Goal: Information Seeking & Learning: Learn about a topic

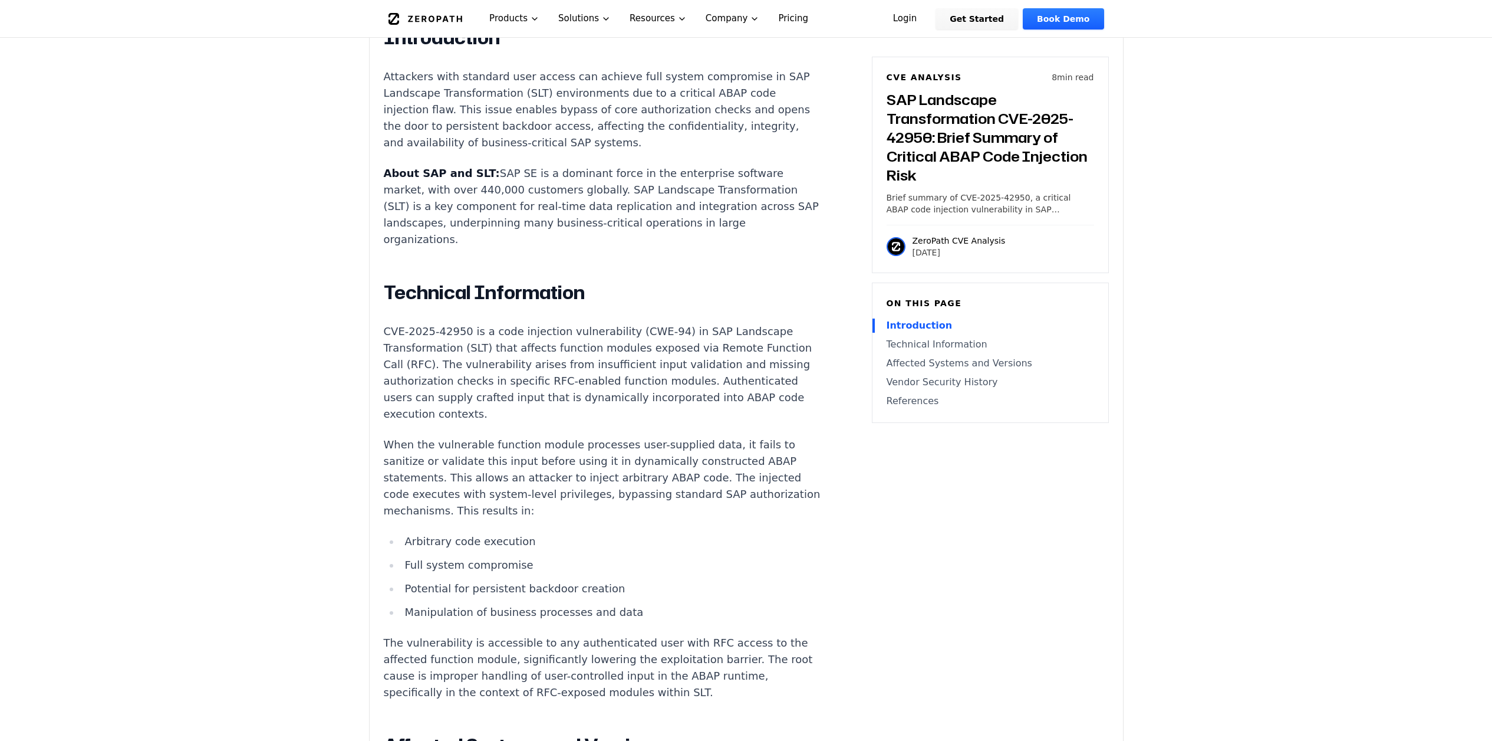
scroll to position [809, 0]
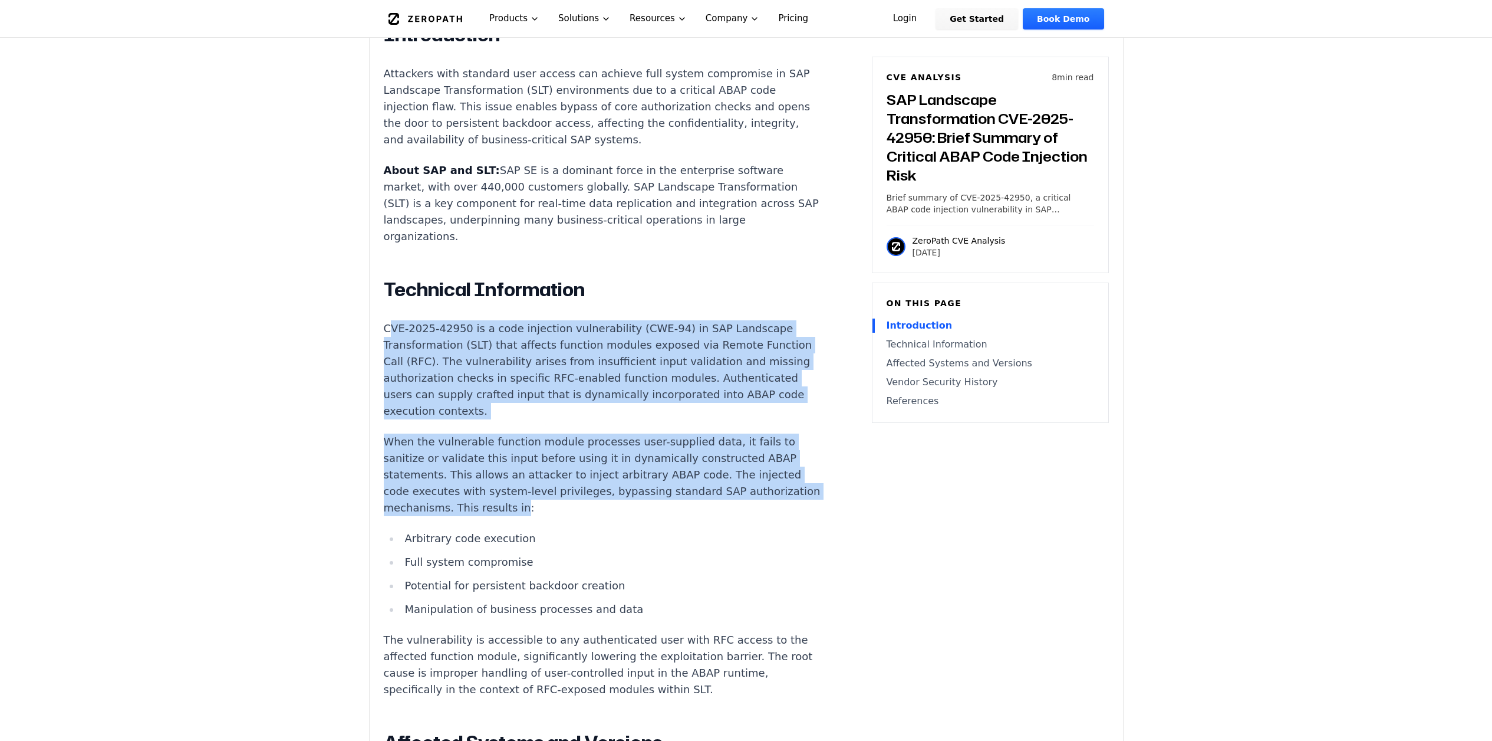
drag, startPoint x: 390, startPoint y: 290, endPoint x: 745, endPoint y: 445, distance: 387.1
click at [745, 445] on div "Introduction Attackers with standard user access can achieve full system compro…" at bounding box center [603, 716] width 439 height 1387
click at [682, 433] on p "When the vulnerable function module processes user-supplied data, it fails to s…" at bounding box center [603, 474] width 439 height 83
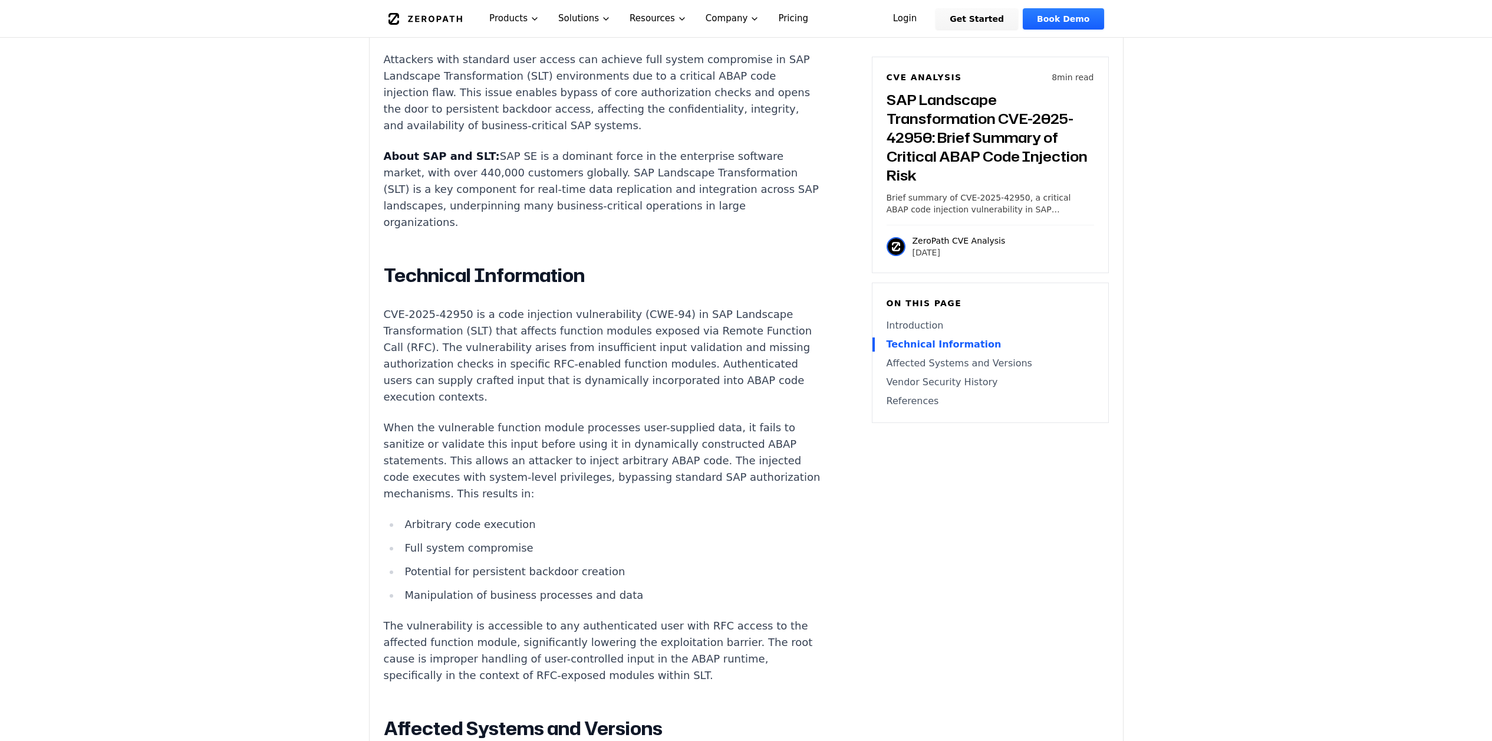
scroll to position [830, 0]
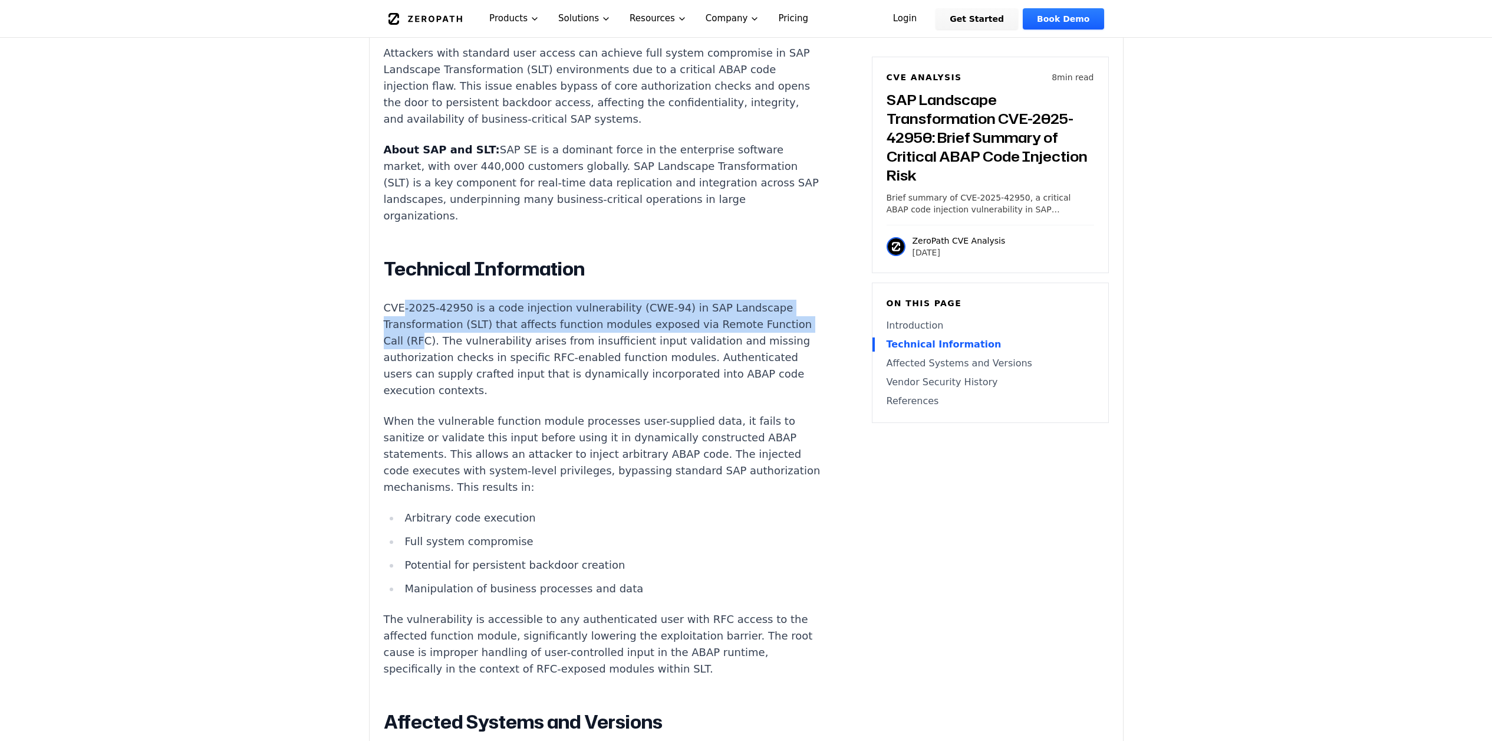
drag, startPoint x: 404, startPoint y: 273, endPoint x: 400, endPoint y: 308, distance: 35.7
click at [400, 308] on p "CVE-2025-42950 is a code injection vulnerability (CWE-94) in SAP Landscape Tran…" at bounding box center [603, 349] width 439 height 99
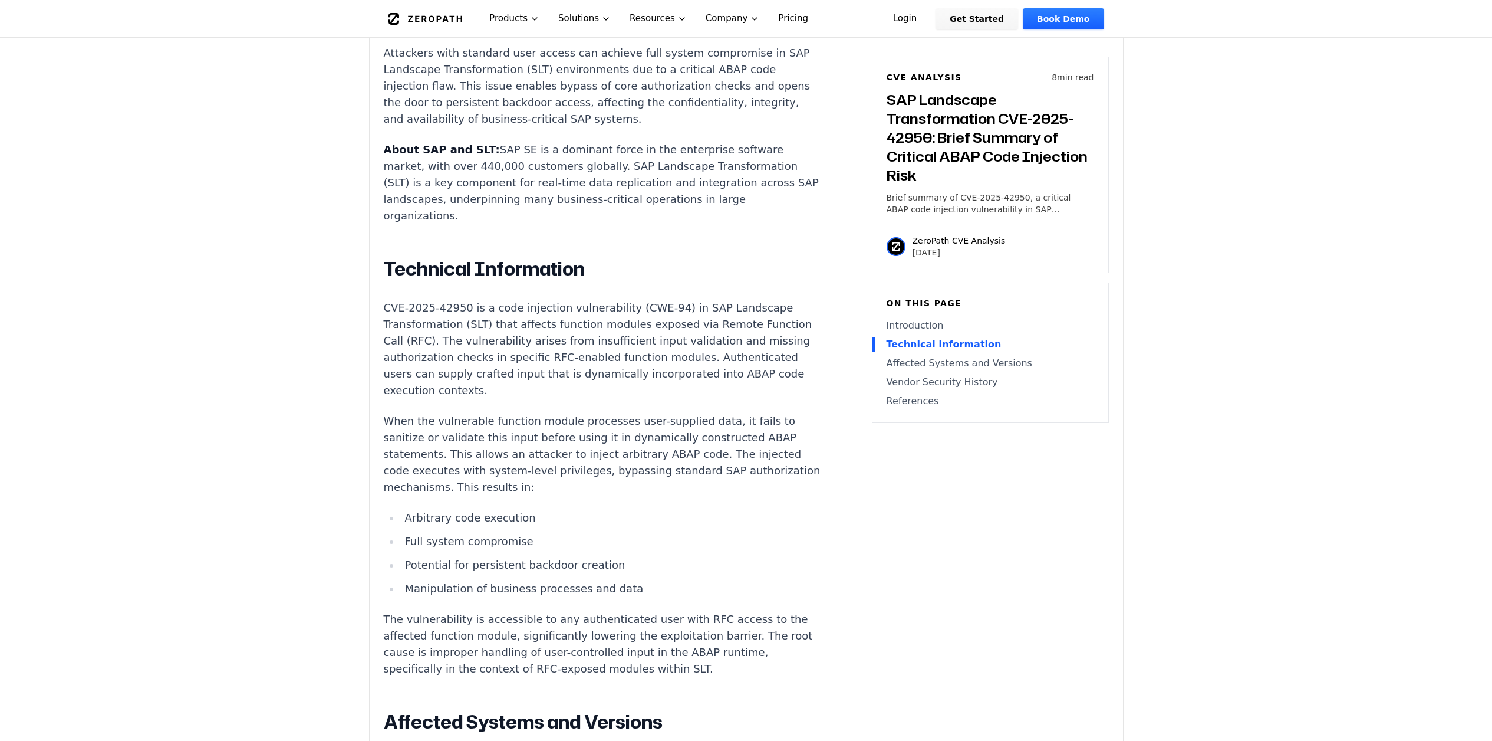
drag, startPoint x: 555, startPoint y: 292, endPoint x: 712, endPoint y: 292, distance: 157.4
click at [712, 300] on p "CVE-2025-42950 is a code injection vulnerability (CWE-94) in SAP Landscape Tran…" at bounding box center [603, 349] width 439 height 99
drag, startPoint x: 497, startPoint y: 290, endPoint x: 781, endPoint y: 291, distance: 283.6
click at [781, 300] on p "CVE-2025-42950 is a code injection vulnerability (CWE-94) in SAP Landscape Tran…" at bounding box center [603, 349] width 439 height 99
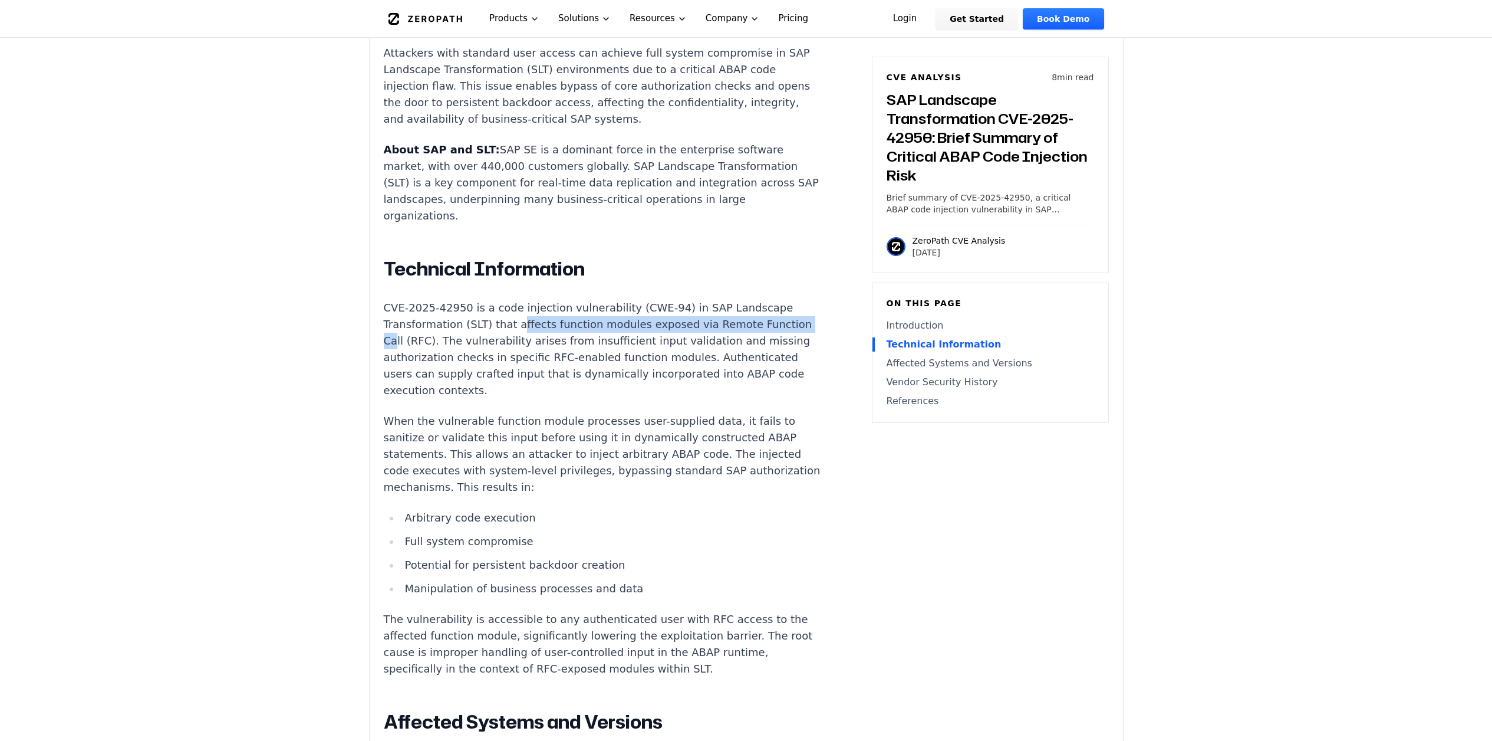
drag, startPoint x: 781, startPoint y: 290, endPoint x: 512, endPoint y: 290, distance: 268.9
click at [512, 300] on p "CVE-2025-42950 is a code injection vulnerability (CWE-94) in SAP Landscape Tran…" at bounding box center [603, 349] width 439 height 99
drag, startPoint x: 425, startPoint y: 308, endPoint x: 588, endPoint y: 308, distance: 163.3
click at [588, 308] on p "CVE-2025-42950 is a code injection vulnerability (CWE-94) in SAP Landscape Tran…" at bounding box center [603, 349] width 439 height 99
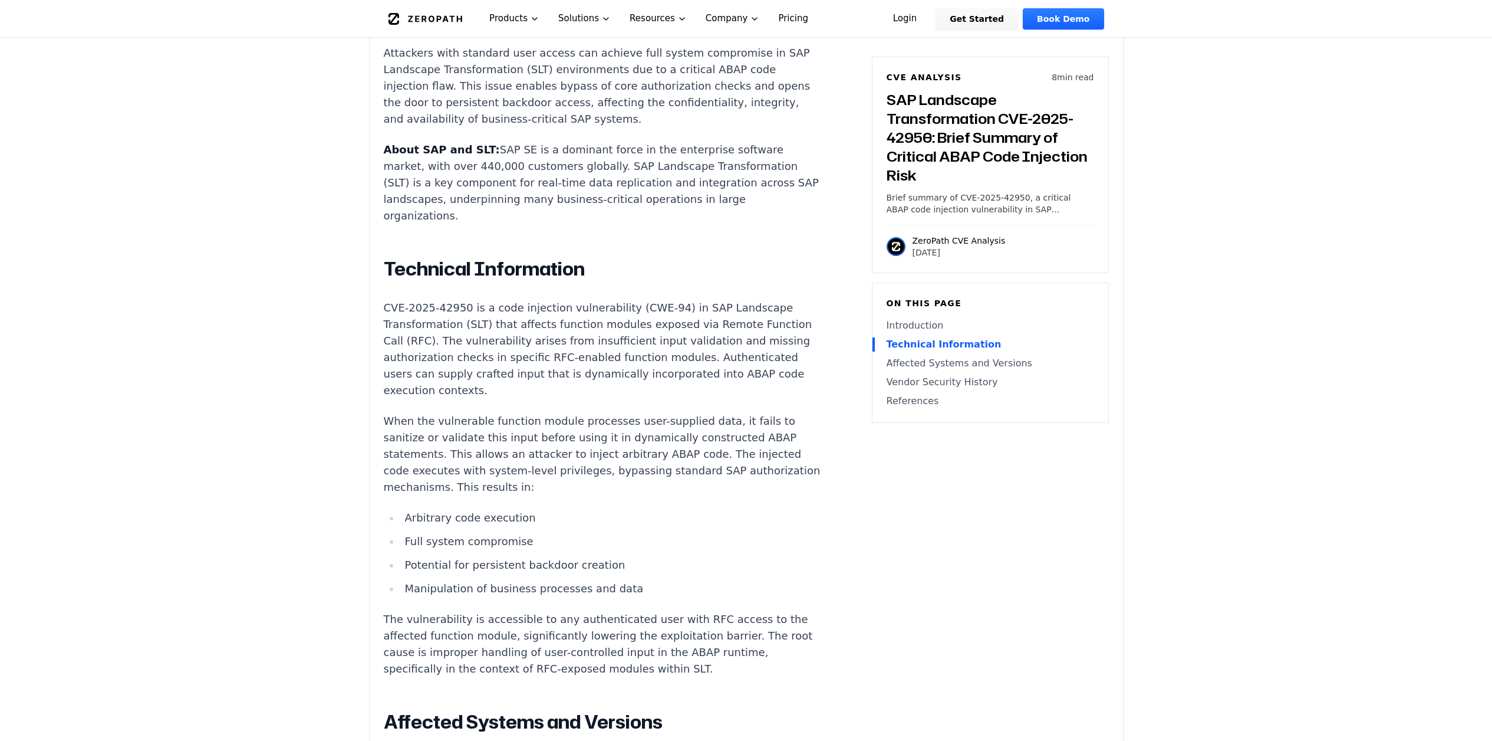
click at [588, 308] on p "CVE-2025-42950 is a code injection vulnerability (CWE-94) in SAP Landscape Tran…" at bounding box center [603, 349] width 439 height 99
drag, startPoint x: 492, startPoint y: 290, endPoint x: 777, endPoint y: 291, distance: 284.2
click at [777, 300] on p "CVE-2025-42950 is a code injection vulnerability (CWE-94) in SAP Landscape Tran…" at bounding box center [603, 349] width 439 height 99
click at [482, 300] on p "CVE-2025-42950 is a code injection vulnerability (CWE-94) in SAP Landscape Tran…" at bounding box center [603, 349] width 439 height 99
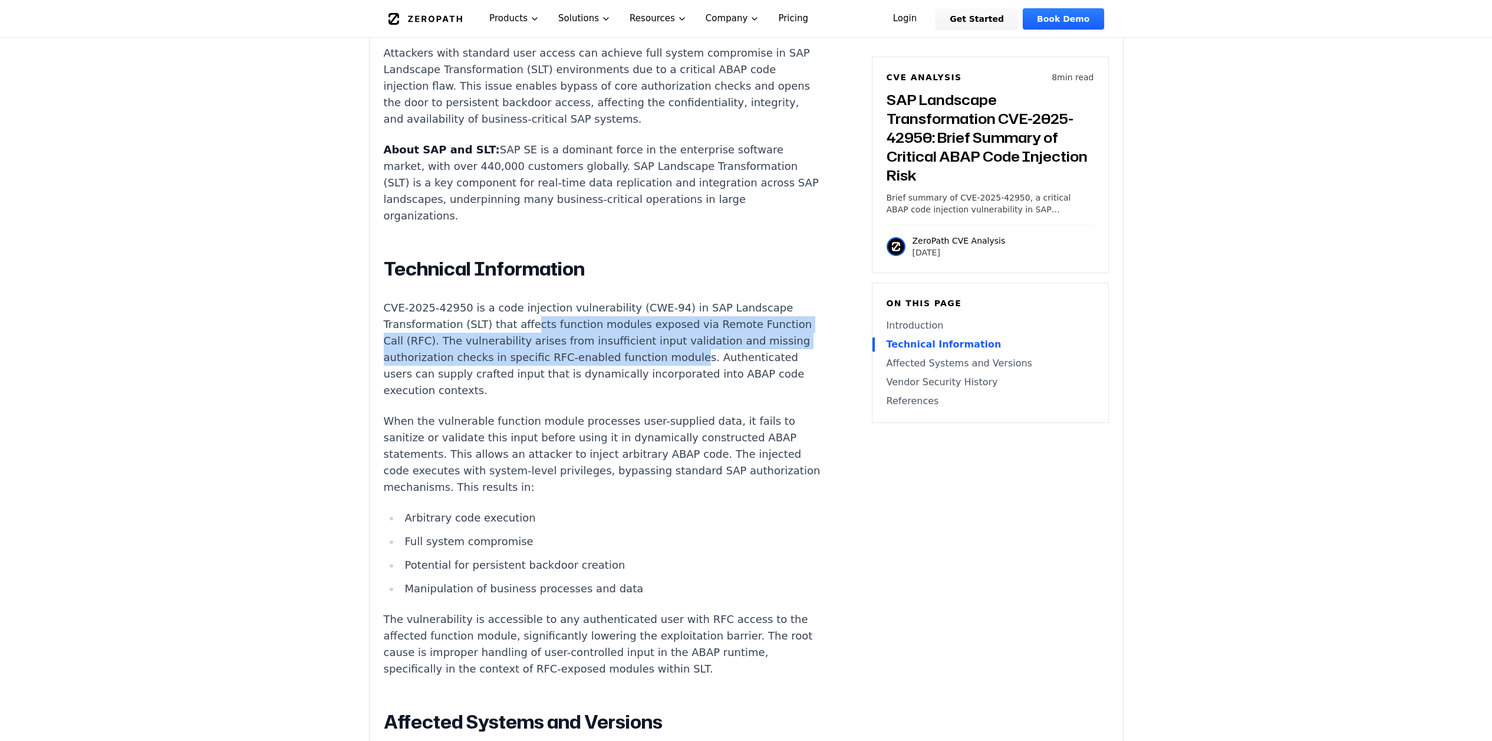
drag, startPoint x: 527, startPoint y: 288, endPoint x: 614, endPoint y: 320, distance: 93.1
click at [614, 320] on p "CVE-2025-42950 is a code injection vulnerability (CWE-94) in SAP Landscape Tran…" at bounding box center [603, 349] width 439 height 99
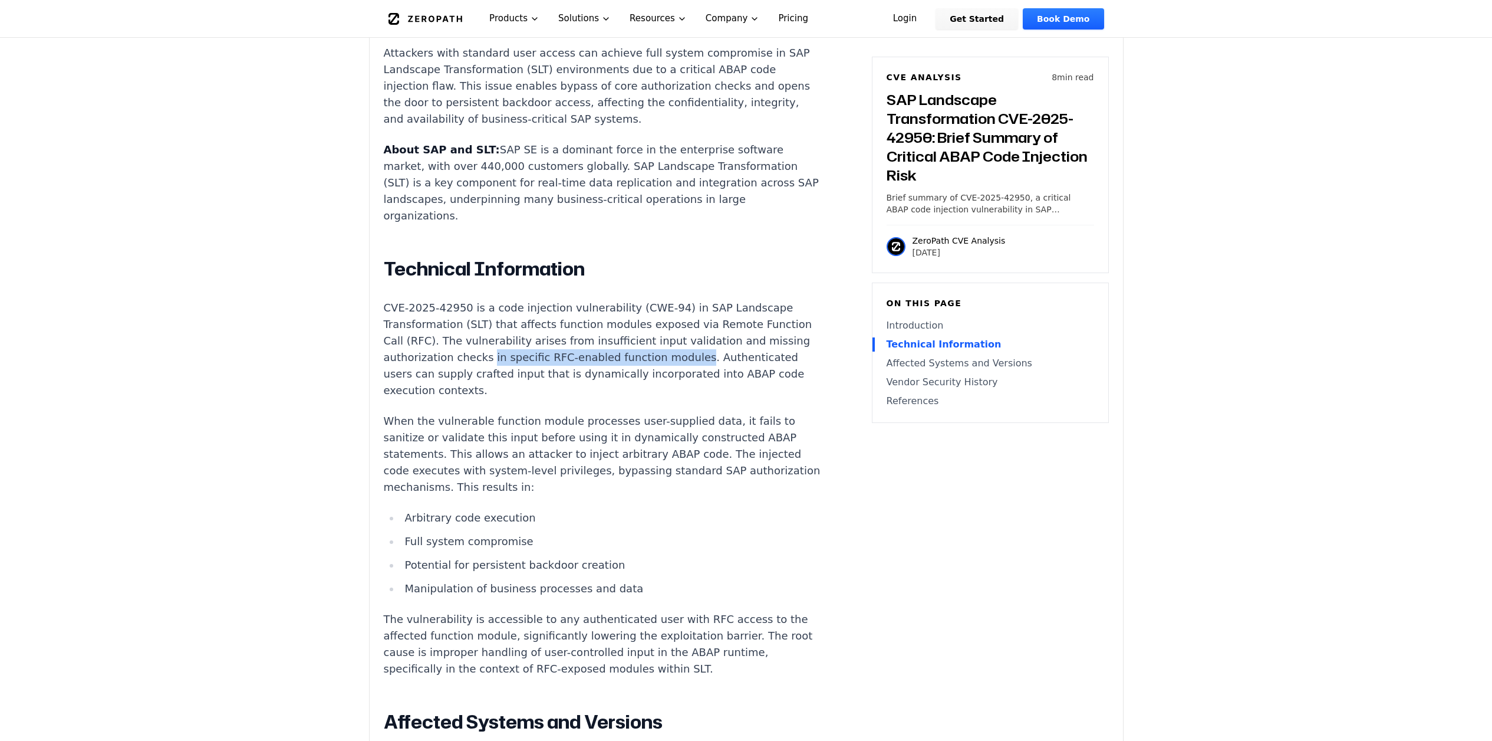
drag, startPoint x: 420, startPoint y: 321, endPoint x: 616, endPoint y: 322, distance: 195.8
click at [616, 322] on p "CVE-2025-42950 is a code injection vulnerability (CWE-94) in SAP Landscape Tran…" at bounding box center [603, 349] width 439 height 99
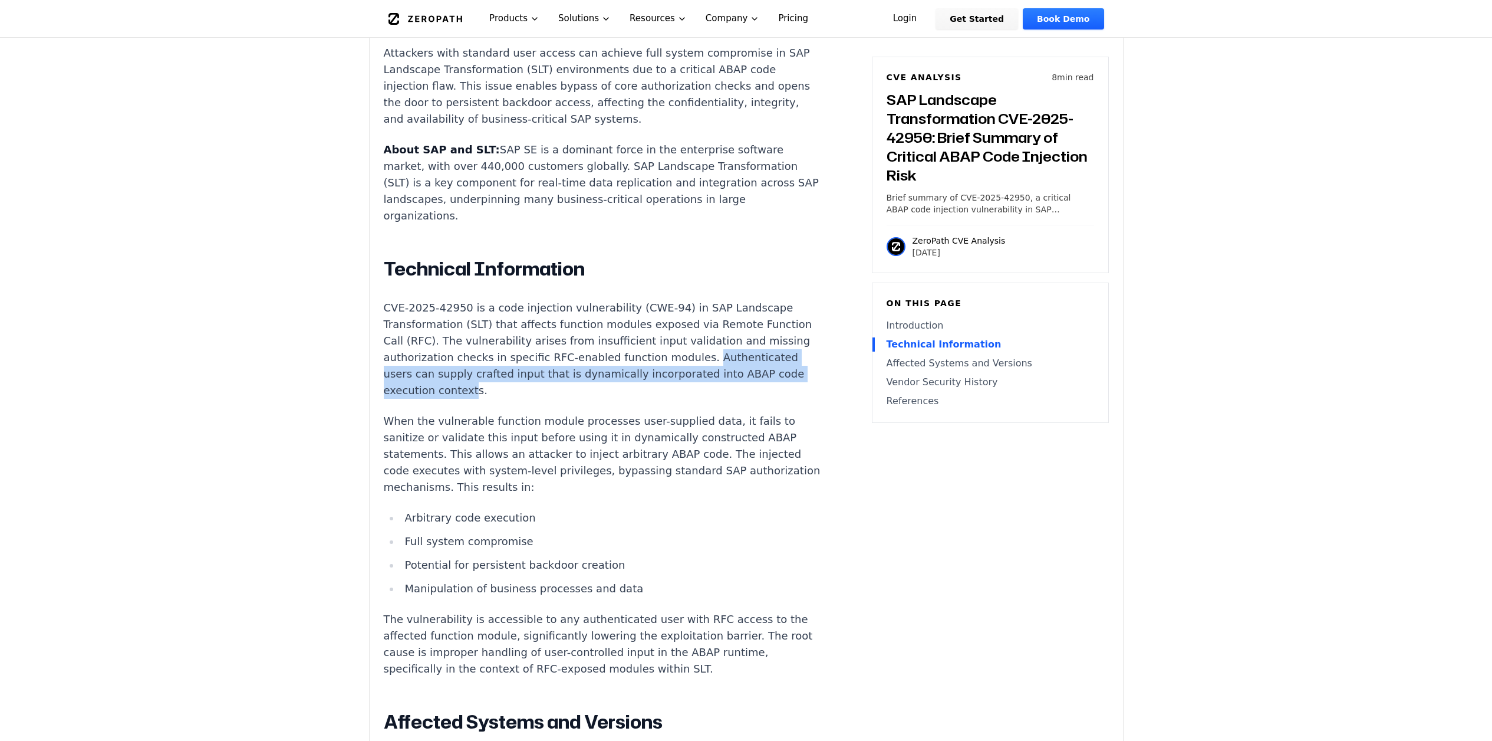
drag, startPoint x: 623, startPoint y: 319, endPoint x: 723, endPoint y: 341, distance: 102.0
click at [723, 341] on p "CVE-2025-42950 is a code injection vulnerability (CWE-94) in SAP Landscape Tran…" at bounding box center [603, 349] width 439 height 99
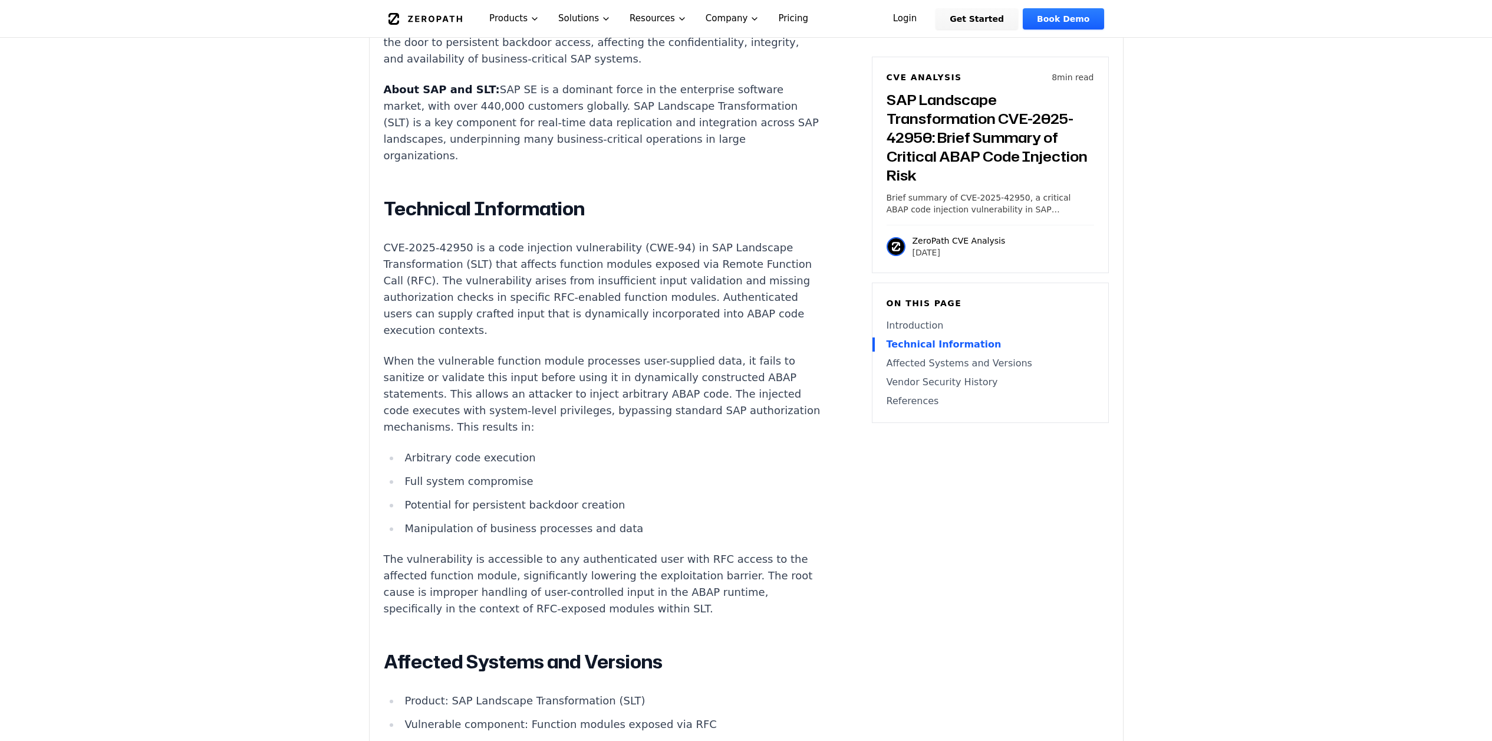
scroll to position [894, 0]
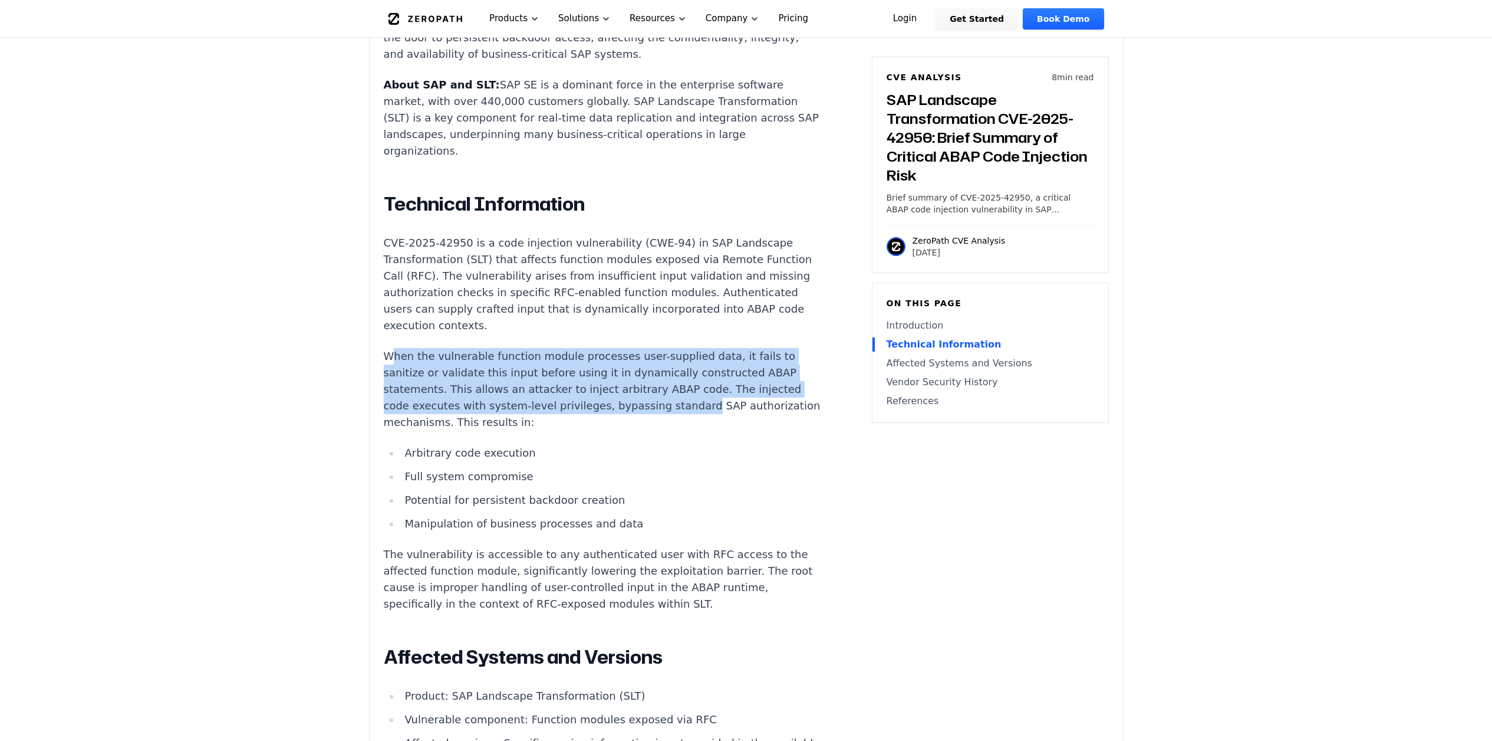
drag, startPoint x: 392, startPoint y: 305, endPoint x: 524, endPoint y: 359, distance: 143.3
click at [524, 359] on p "When the vulnerable function module processes user-supplied data, it fails to s…" at bounding box center [603, 389] width 439 height 83
click at [525, 359] on p "When the vulnerable function module processes user-supplied data, it fails to s…" at bounding box center [603, 389] width 439 height 83
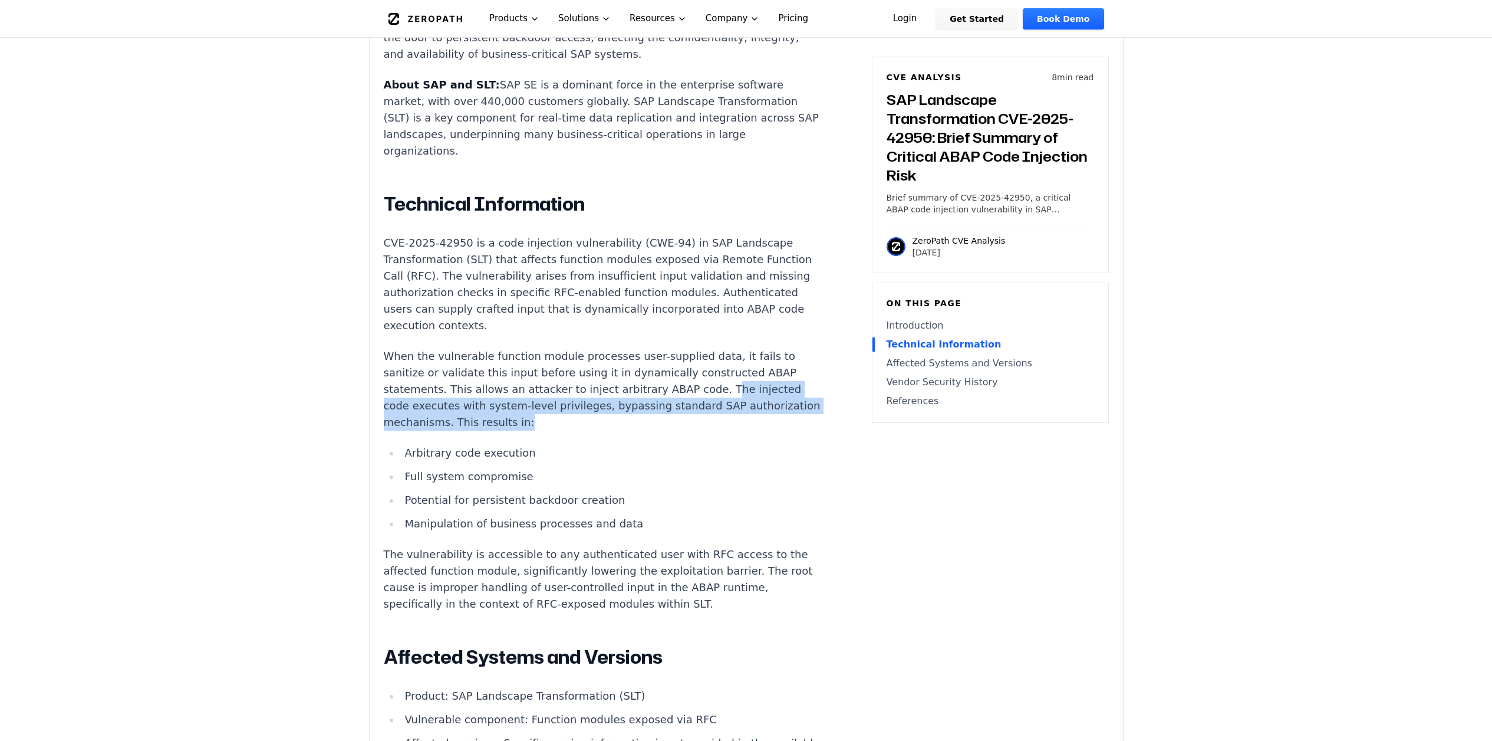
drag, startPoint x: 587, startPoint y: 338, endPoint x: 762, endPoint y: 356, distance: 176.1
click at [762, 356] on p "When the vulnerable function module processes user-supplied data, it fails to s…" at bounding box center [603, 389] width 439 height 83
click at [758, 357] on p "When the vulnerable function module processes user-supplied data, it fails to s…" at bounding box center [603, 389] width 439 height 83
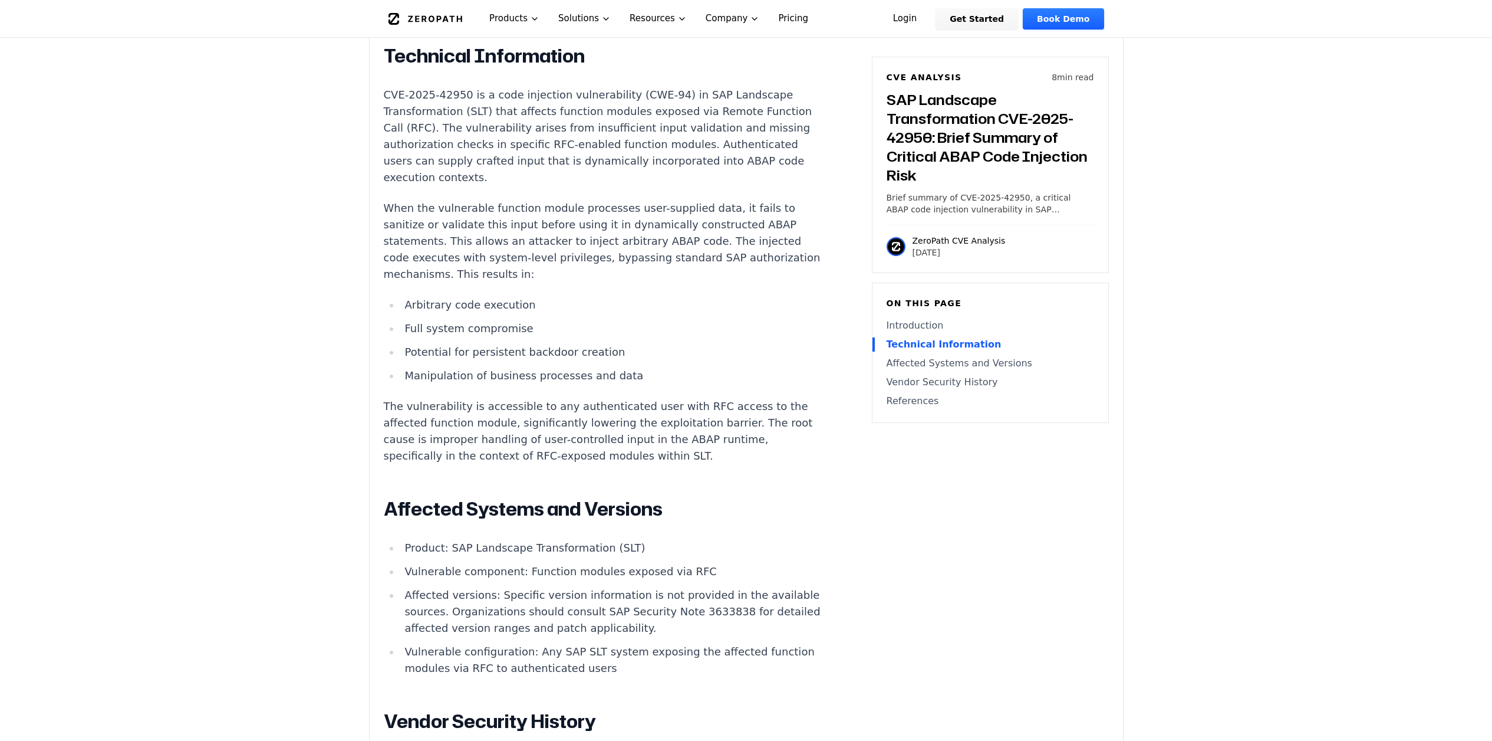
scroll to position [1065, 0]
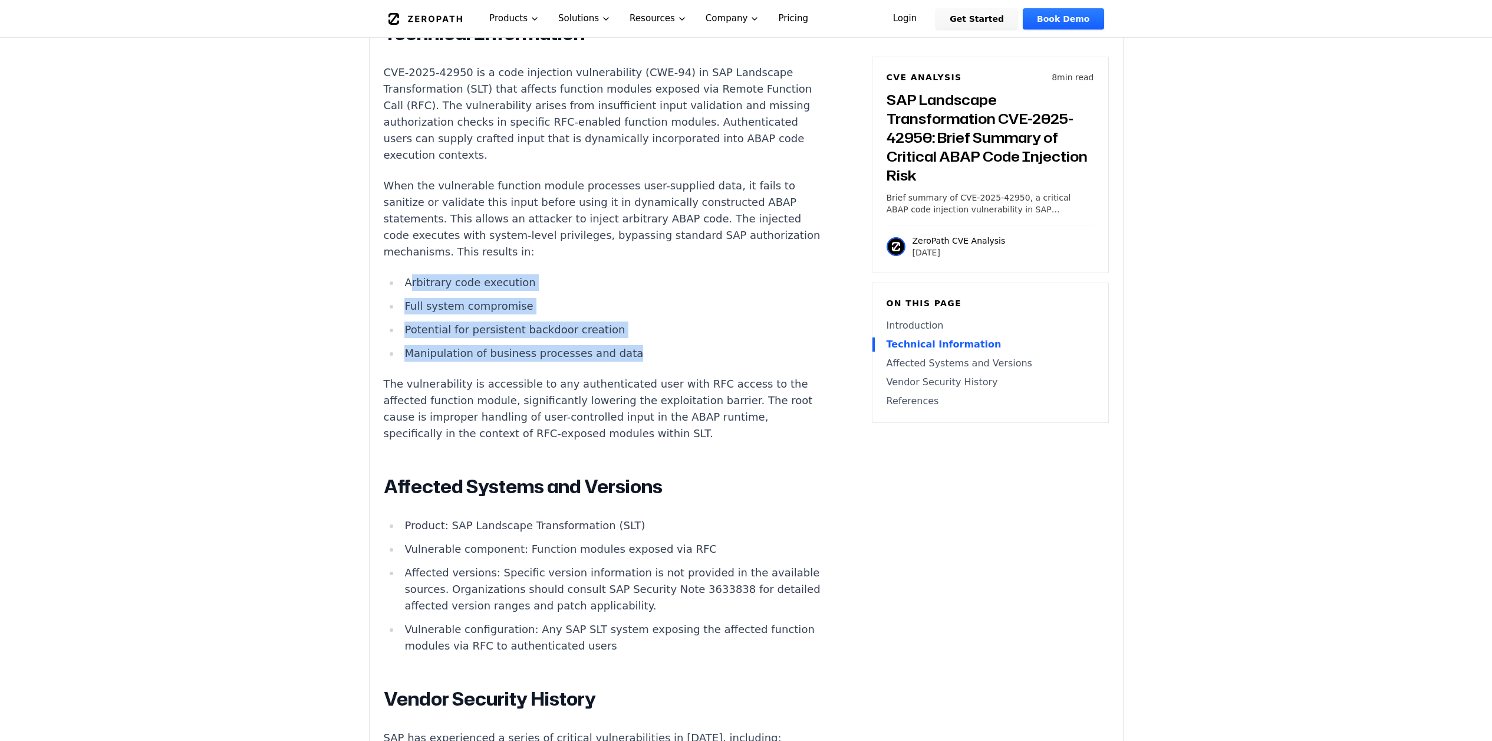
drag, startPoint x: 412, startPoint y: 208, endPoint x: 623, endPoint y: 292, distance: 227.1
click at [623, 292] on ul "Arbitrary code execution Full system compromise Potential for persistent backdo…" at bounding box center [603, 317] width 439 height 87
click at [623, 345] on li "Manipulation of business processes and data" at bounding box center [611, 353] width 422 height 17
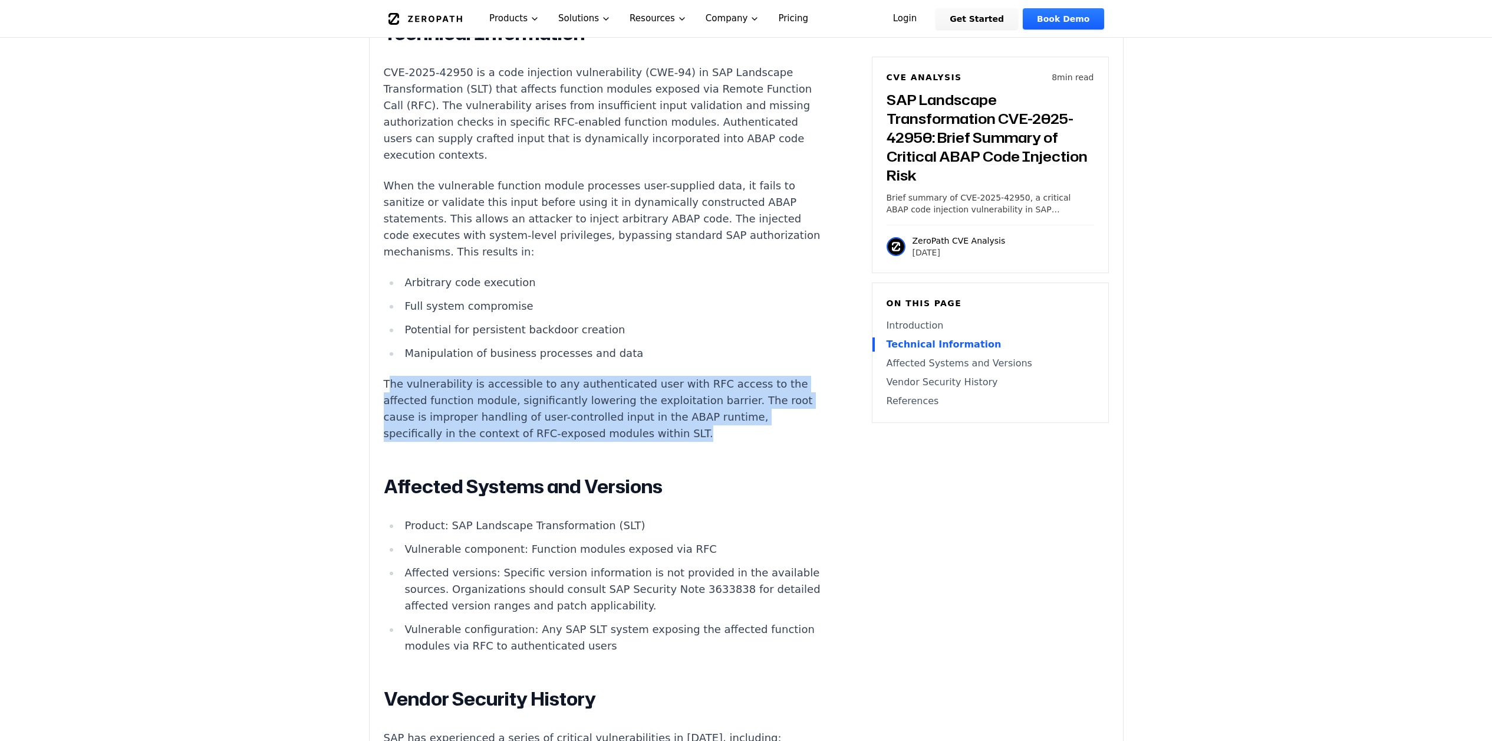
drag, startPoint x: 387, startPoint y: 317, endPoint x: 792, endPoint y: 364, distance: 407.2
click at [792, 376] on p "The vulnerability is accessible to any authenticated user with RFC access to th…" at bounding box center [603, 409] width 439 height 66
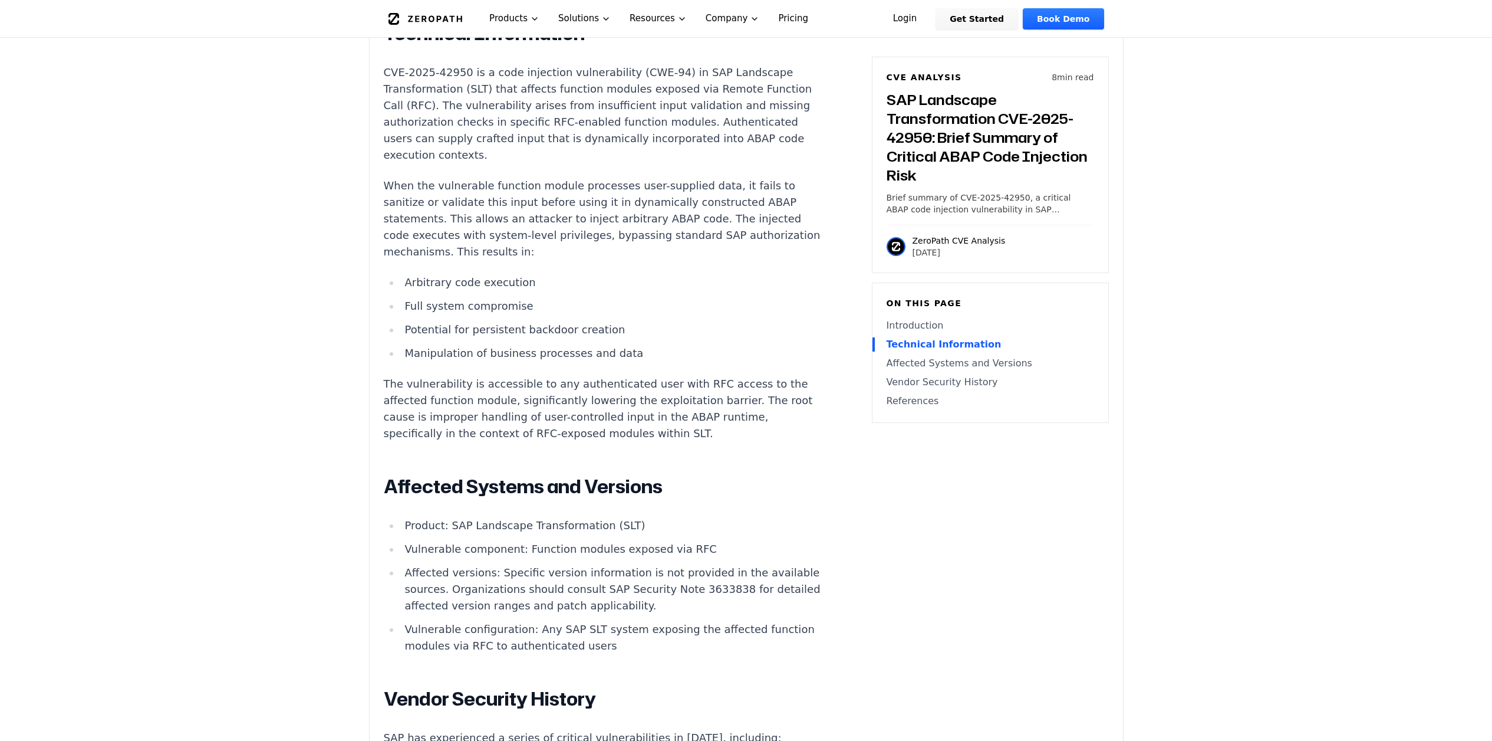
click at [708, 376] on div "Introduction Attackers with standard user access can achieve full system compro…" at bounding box center [603, 460] width 439 height 1387
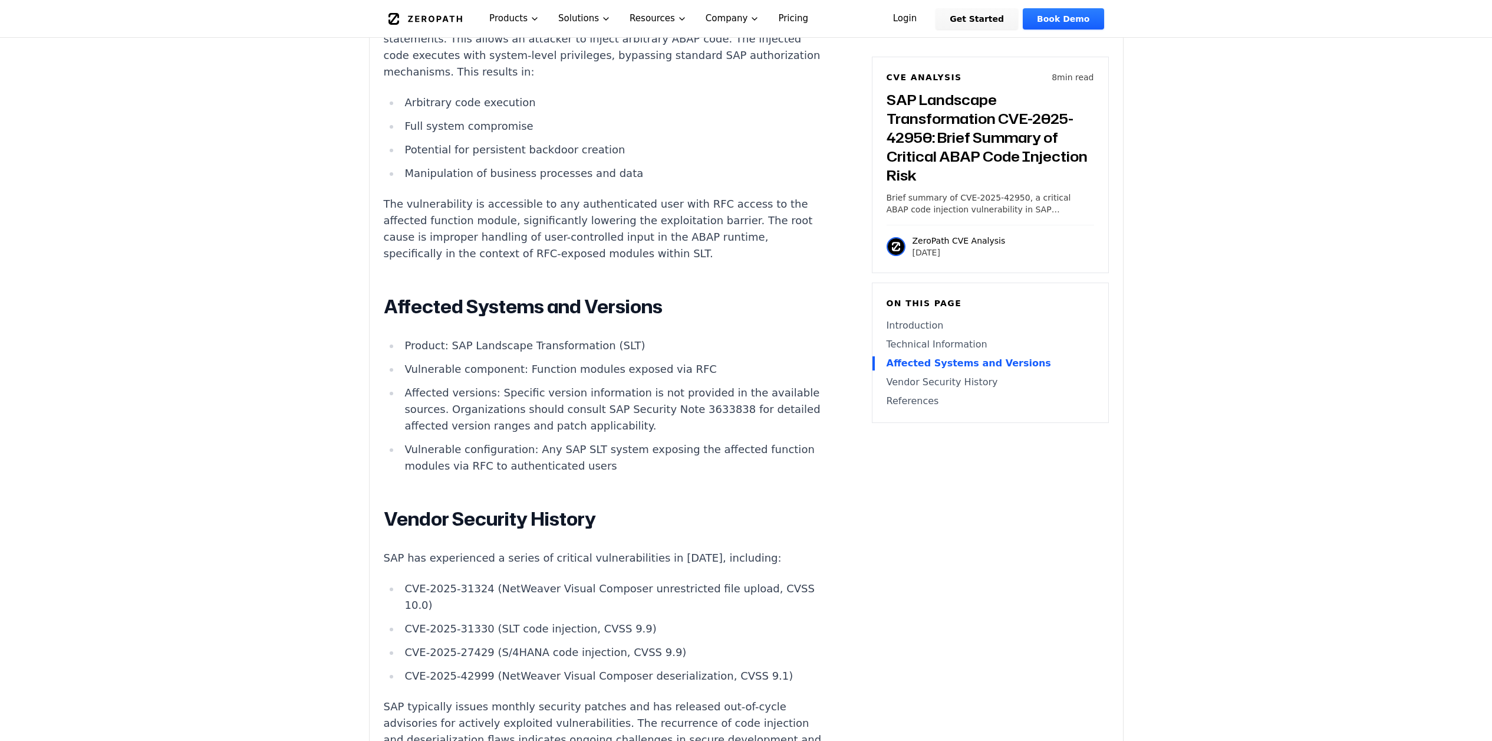
scroll to position [1331, 0]
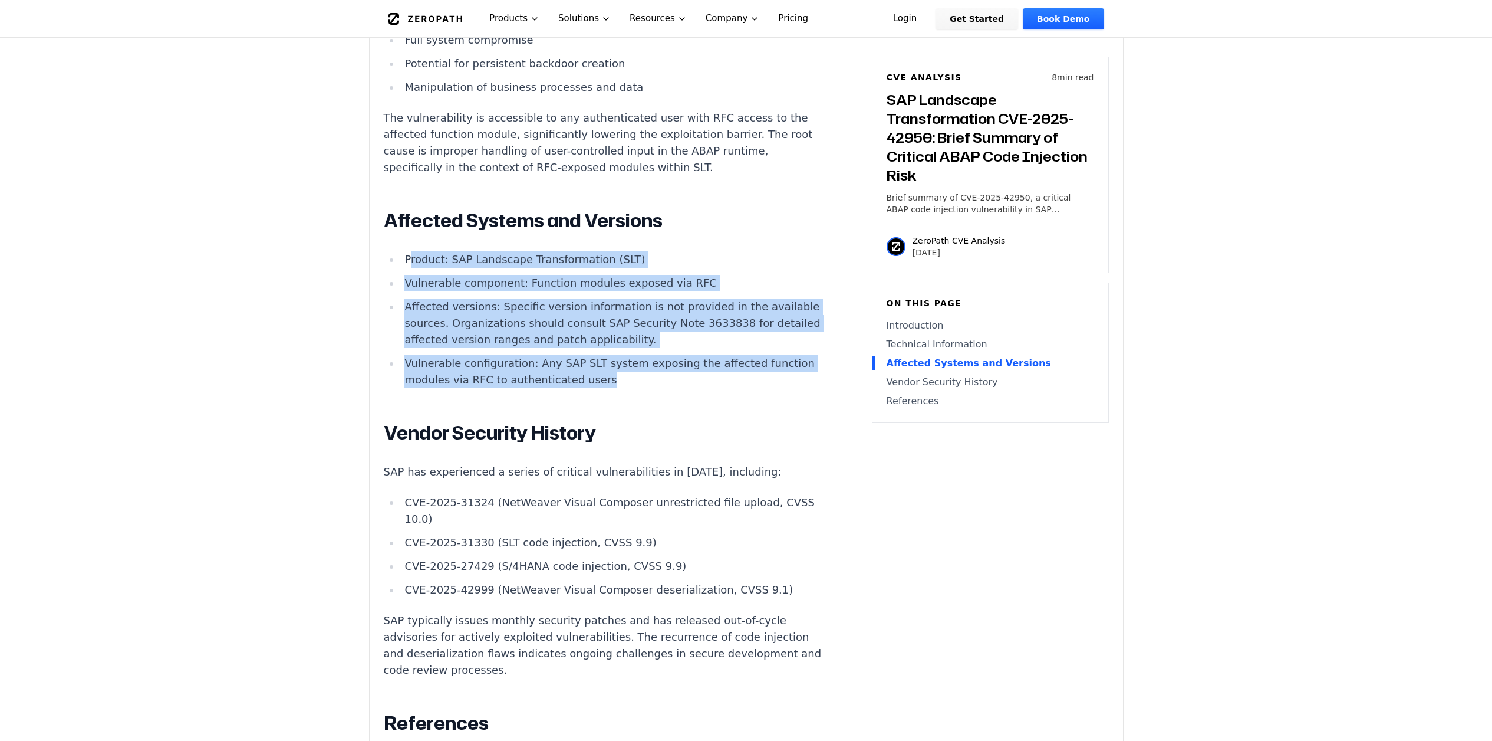
drag, startPoint x: 409, startPoint y: 190, endPoint x: 562, endPoint y: 314, distance: 196.2
click at [562, 314] on ul "Product: SAP Landscape Transformation (SLT) Vulnerable component: Function modu…" at bounding box center [603, 319] width 439 height 137
click at [563, 355] on li "Vulnerable configuration: Any SAP SLT system exposing the affected function mod…" at bounding box center [611, 371] width 422 height 33
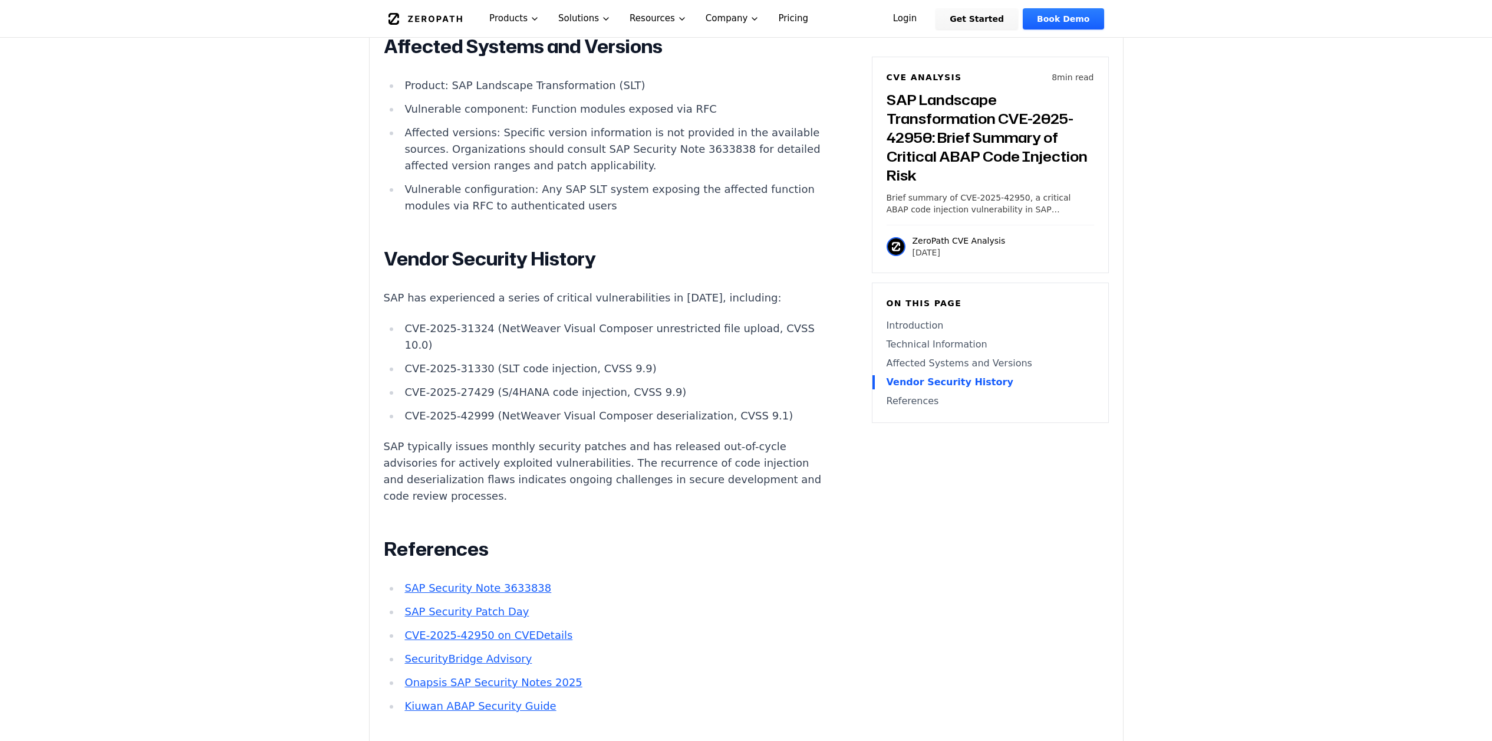
scroll to position [1555, 0]
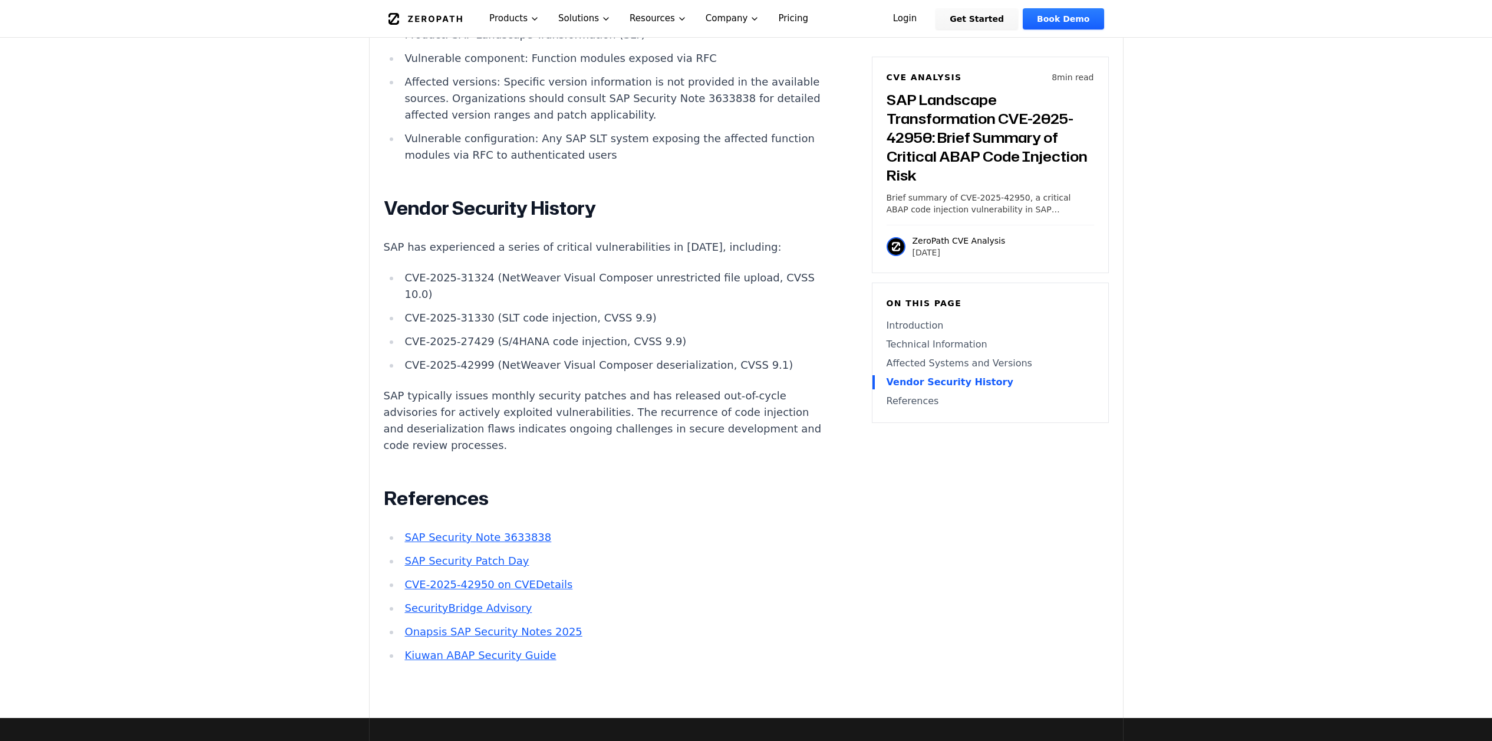
drag, startPoint x: 402, startPoint y: 143, endPoint x: 527, endPoint y: 221, distance: 148.1
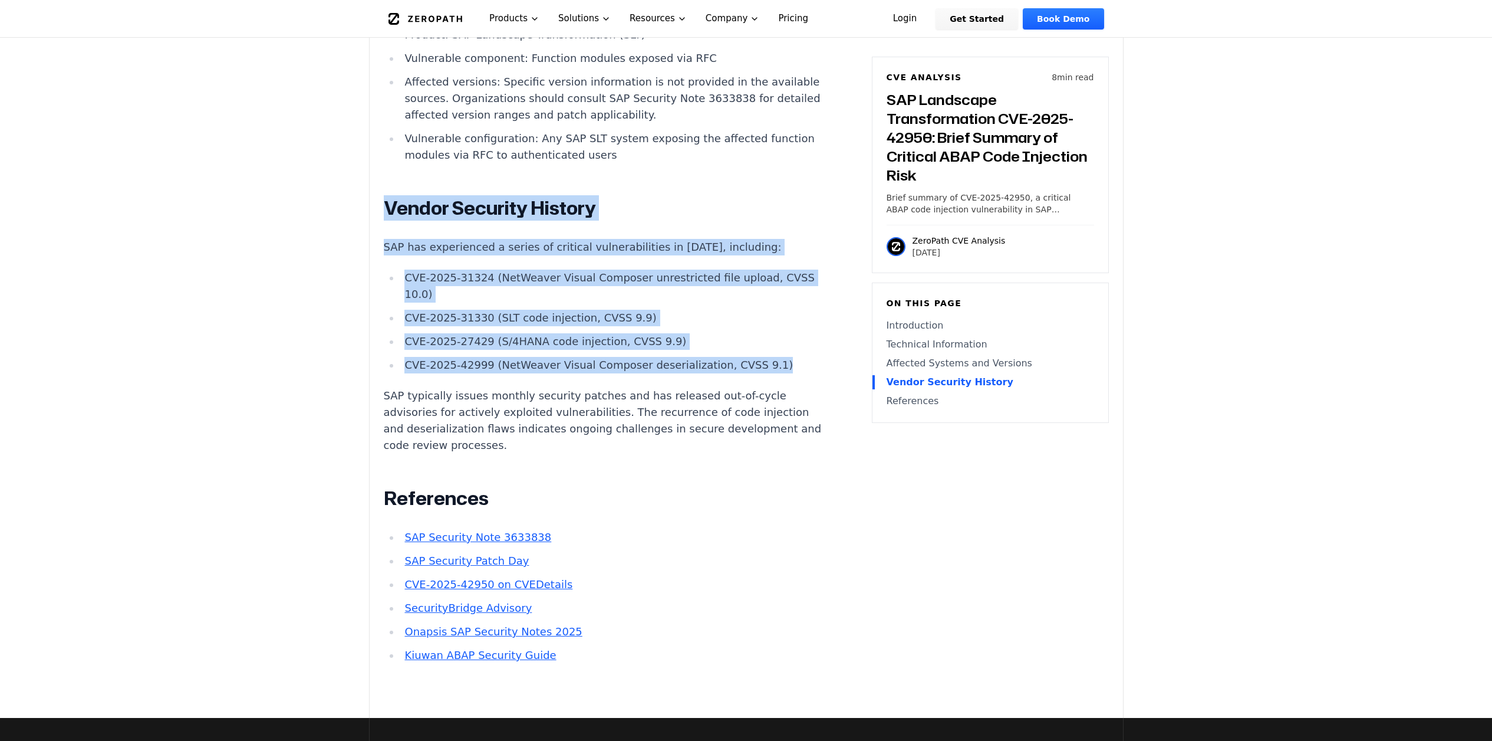
drag, startPoint x: 676, startPoint y: 271, endPoint x: 369, endPoint y: 126, distance: 340.0
click at [509, 269] on ul "CVE-2025-31324 (NetWeaver Visual Composer unrestricted file upload, CVSS 10.0) …" at bounding box center [603, 321] width 439 height 104
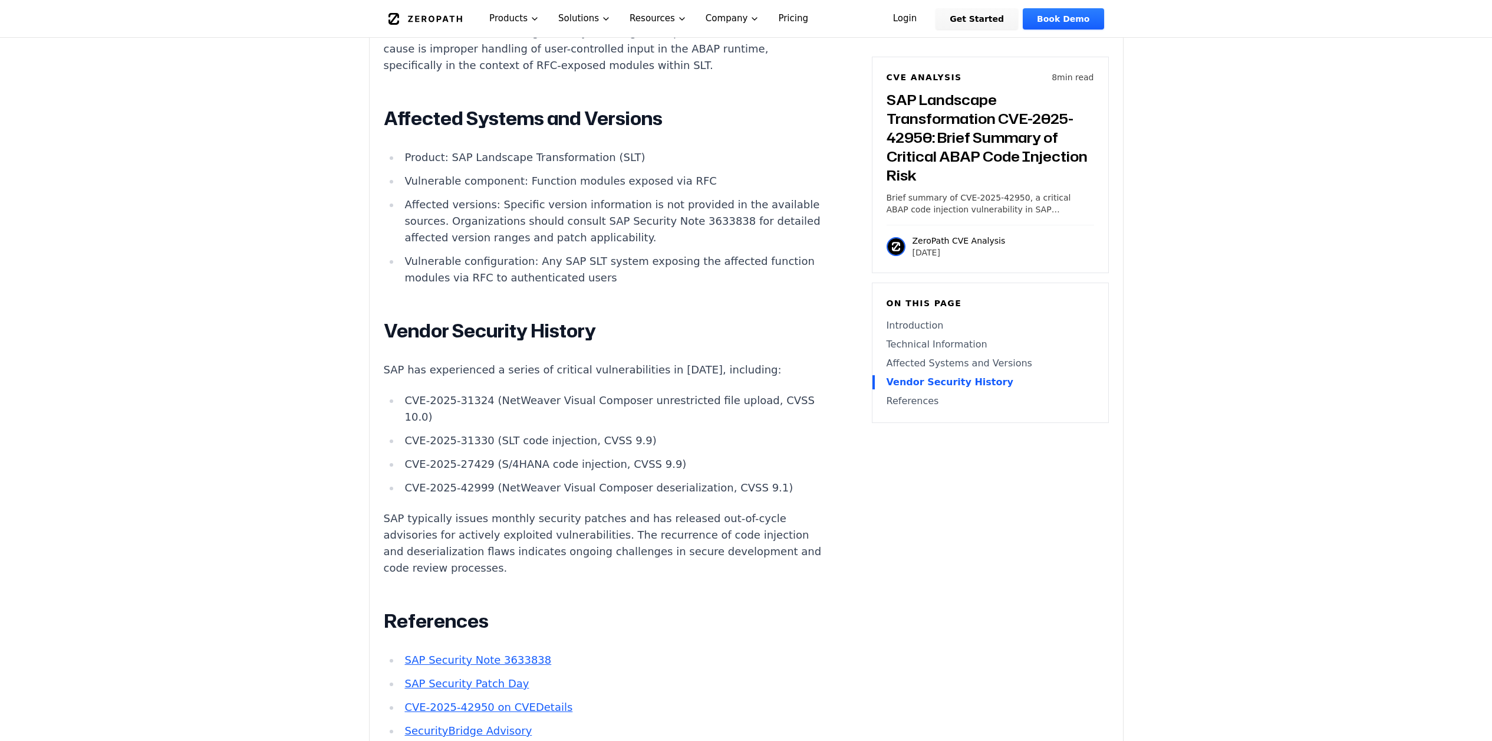
scroll to position [1351, 0]
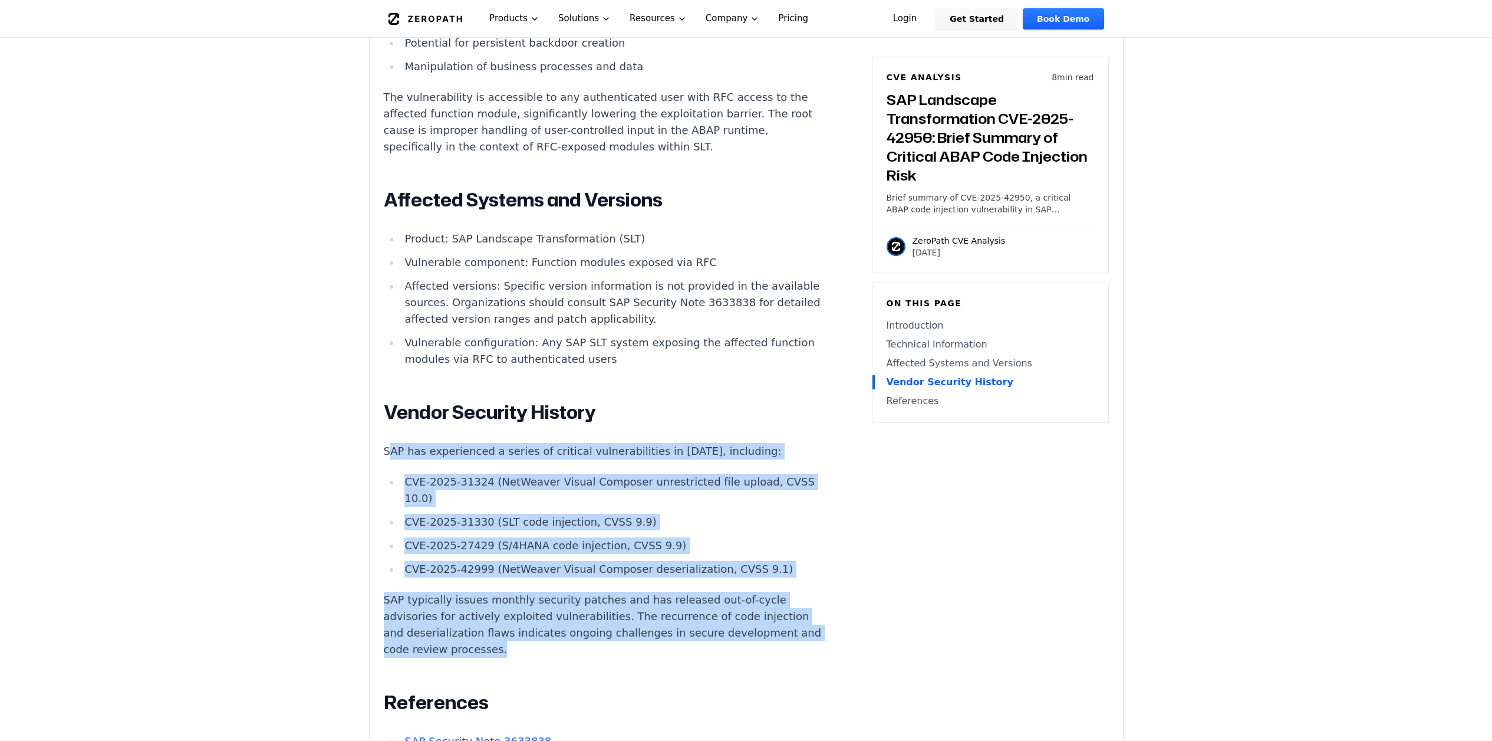
drag, startPoint x: 393, startPoint y: 379, endPoint x: 764, endPoint y: 550, distance: 408.9
click at [764, 550] on div "Introduction Attackers with standard user access can achieve full system compro…" at bounding box center [603, 174] width 439 height 1387
click at [785, 591] on p "SAP typically issues monthly security patches and has released out-of-cycle adv…" at bounding box center [603, 624] width 439 height 66
drag, startPoint x: 784, startPoint y: 548, endPoint x: 472, endPoint y: 431, distance: 332.5
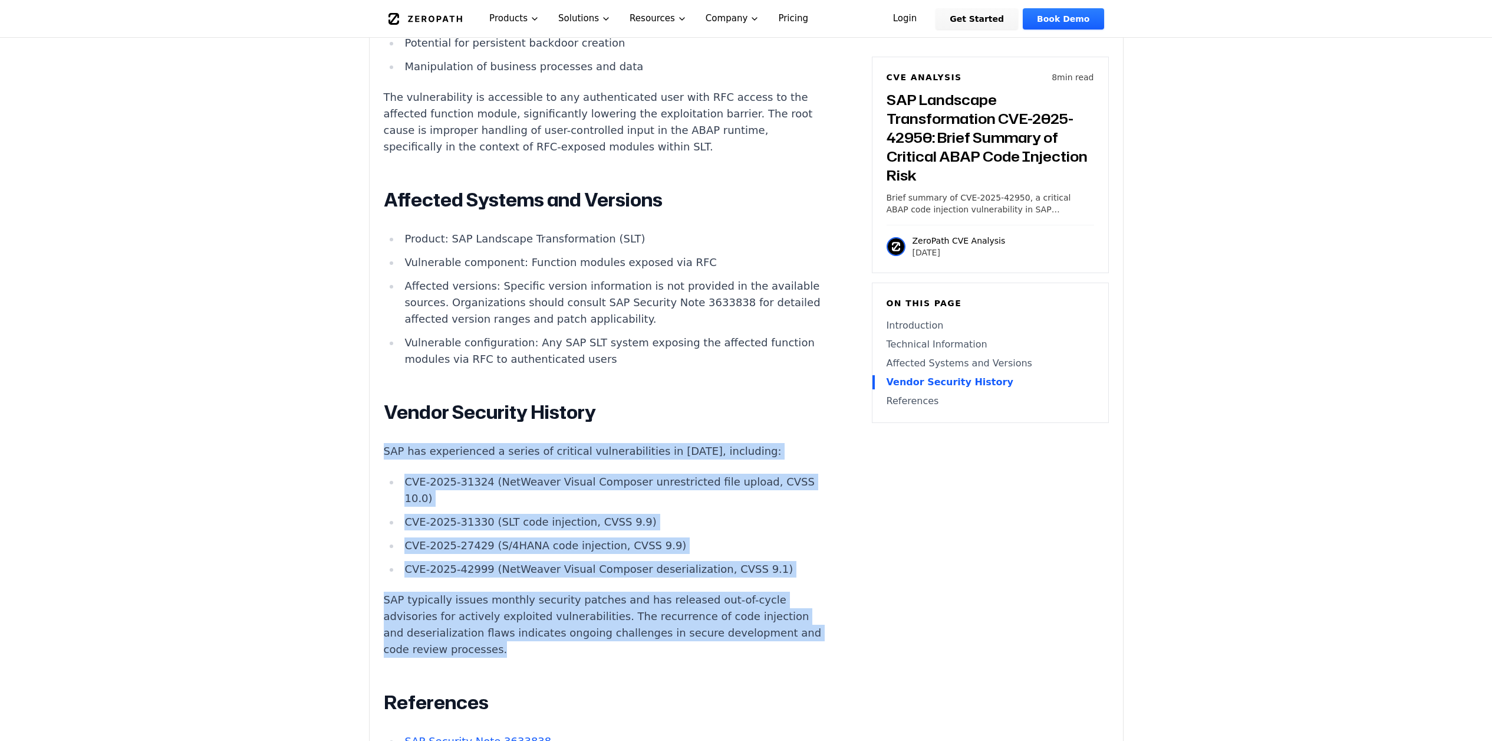
click at [567, 537] on li "CVE-2025-27429 (S/4HANA code injection, CVSS 9.9)" at bounding box center [611, 545] width 422 height 17
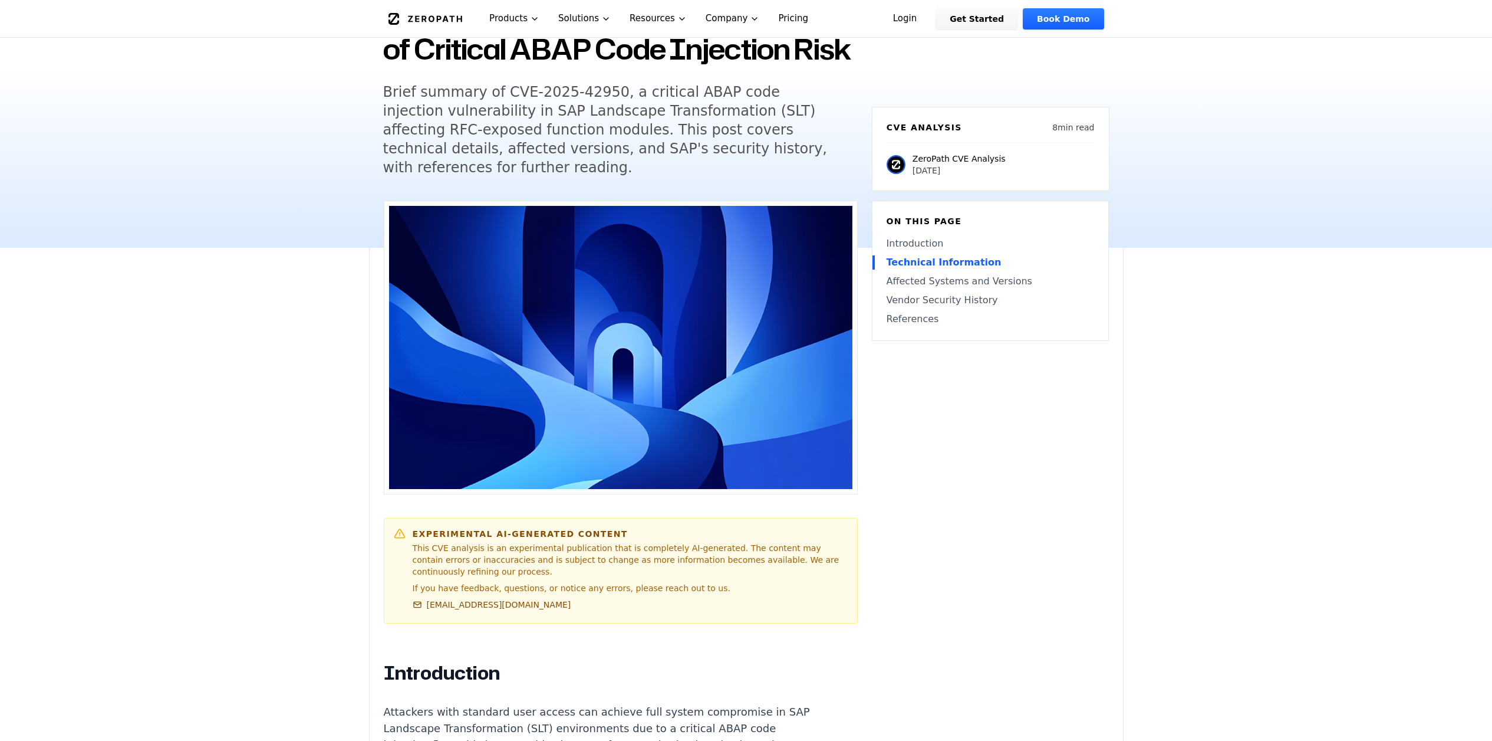
scroll to position [162, 0]
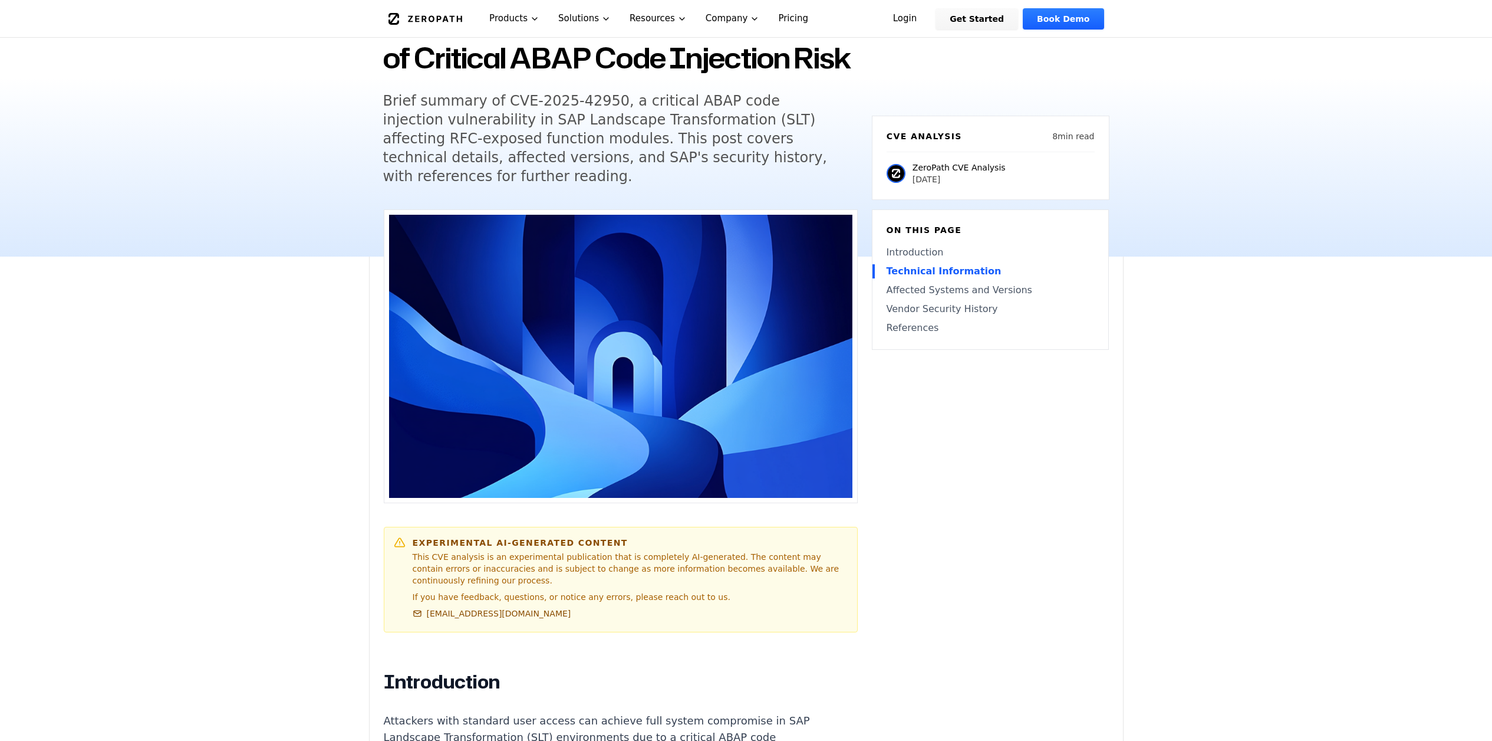
click at [938, 283] on link "Affected Systems and Versions" at bounding box center [991, 290] width 208 height 14
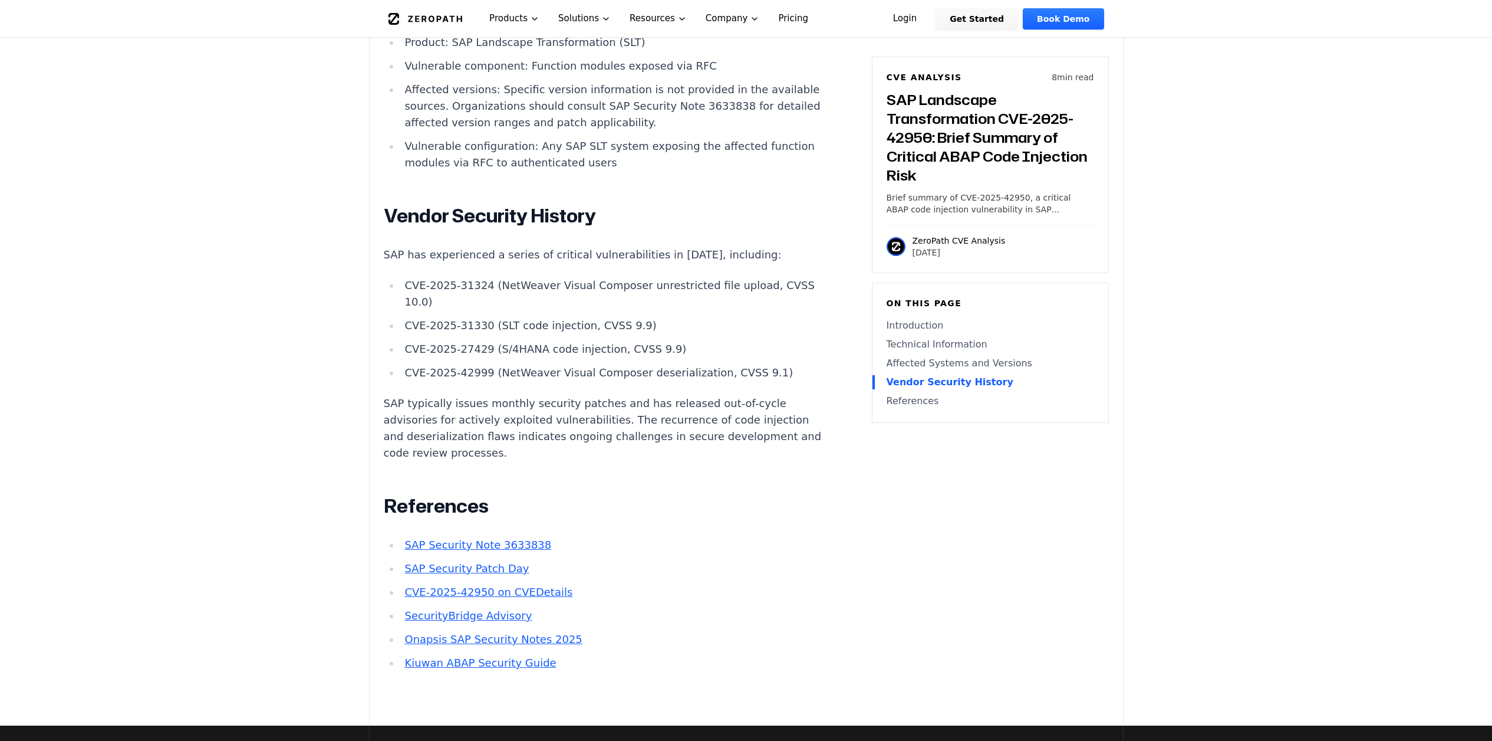
scroll to position [1610, 0]
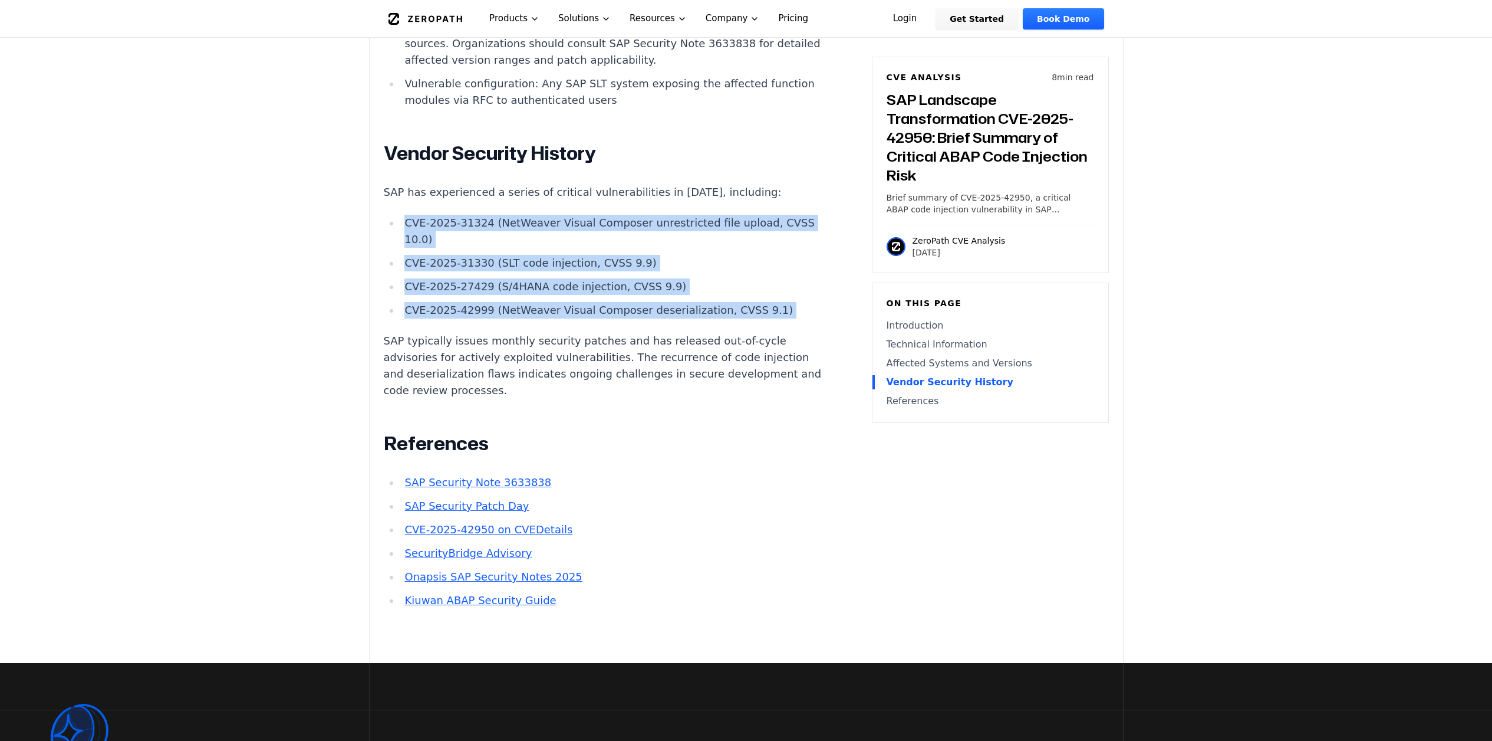
drag, startPoint x: 408, startPoint y: 153, endPoint x: 794, endPoint y: 240, distance: 395.9
drag, startPoint x: 778, startPoint y: 228, endPoint x: 406, endPoint y: 152, distance: 380.2
click at [406, 215] on ul "CVE-2025-31324 (NetWeaver Visual Composer unrestricted file upload, CVSS 10.0) …" at bounding box center [603, 267] width 439 height 104
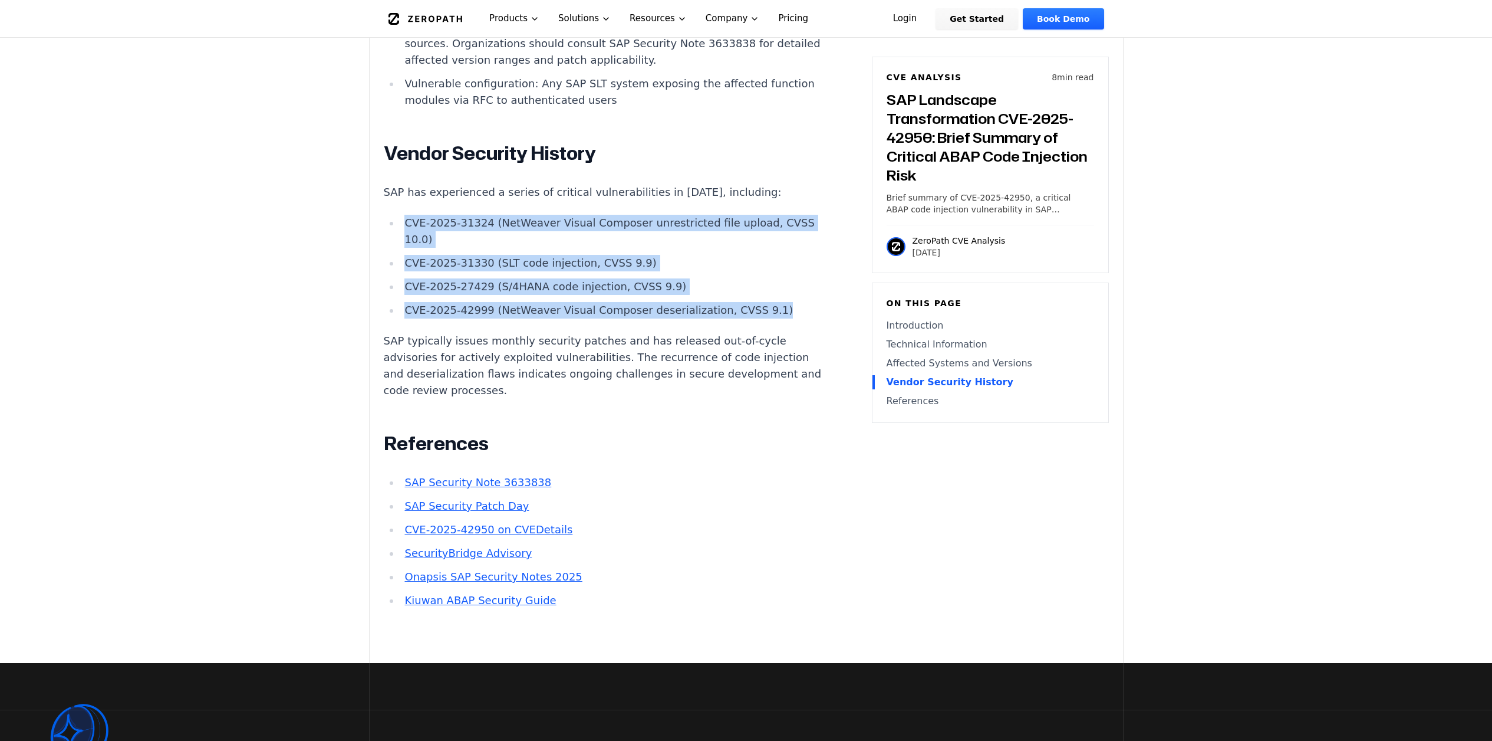
click at [406, 215] on li "CVE-2025-31324 (NetWeaver Visual Composer unrestricted file upload, CVSS 10.0)" at bounding box center [611, 231] width 422 height 33
drag, startPoint x: 403, startPoint y: 173, endPoint x: 767, endPoint y: 223, distance: 367.2
click at [767, 223] on ul "CVE-2025-31324 (NetWeaver Visual Composer unrestricted file upload, CVSS 10.0) …" at bounding box center [603, 267] width 439 height 104
click at [767, 302] on li "CVE-2025-42999 (NetWeaver Visual Composer deserialization, CVSS 9.1)" at bounding box center [611, 310] width 422 height 17
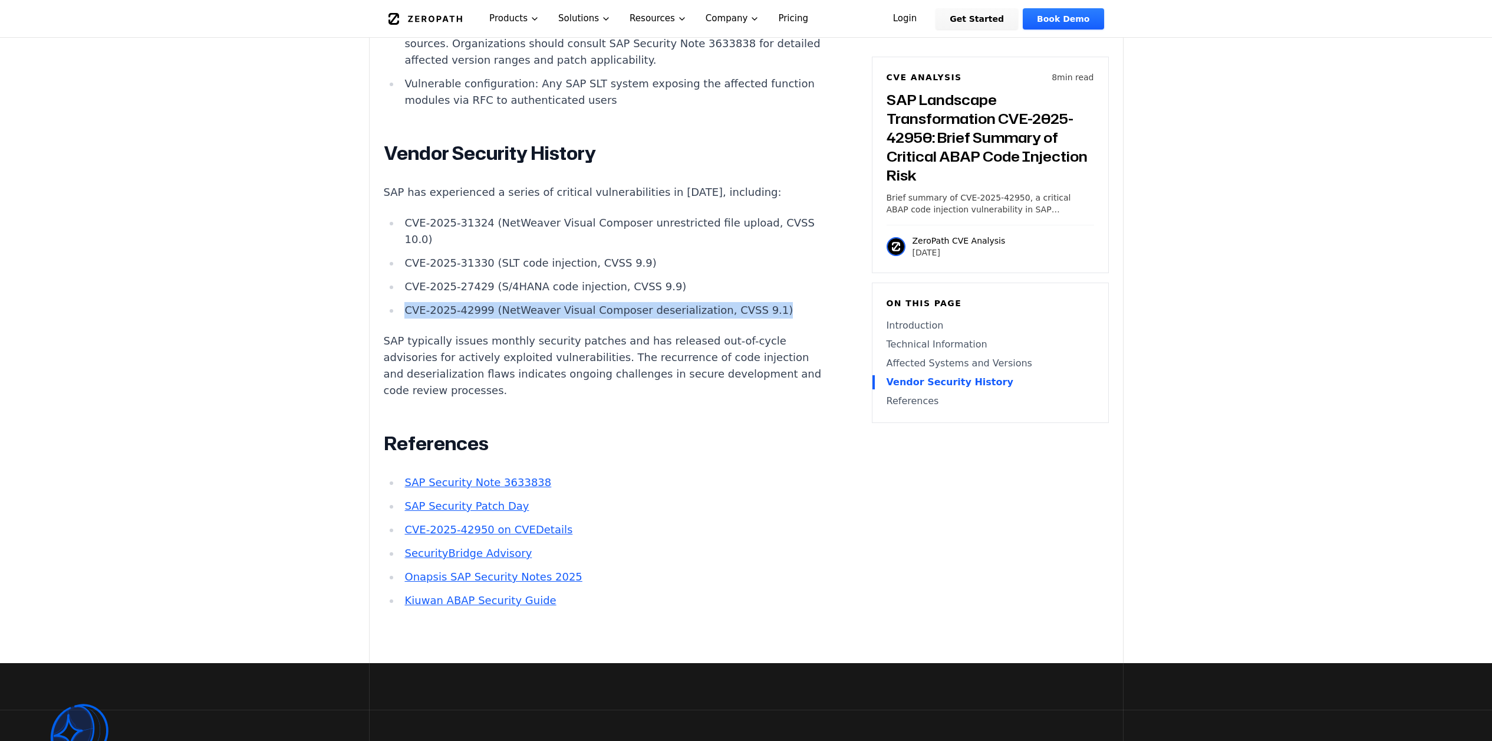
drag, startPoint x: 767, startPoint y: 223, endPoint x: 482, endPoint y: 212, distance: 285.6
click at [482, 215] on ul "CVE-2025-31324 (NetWeaver Visual Composer unrestricted file upload, CVSS 10.0) …" at bounding box center [603, 267] width 439 height 104
drag, startPoint x: 430, startPoint y: 215, endPoint x: 721, endPoint y: 225, distance: 290.8
click at [721, 225] on ul "CVE-2025-31324 (NetWeaver Visual Composer unrestricted file upload, CVSS 10.0) …" at bounding box center [603, 267] width 439 height 104
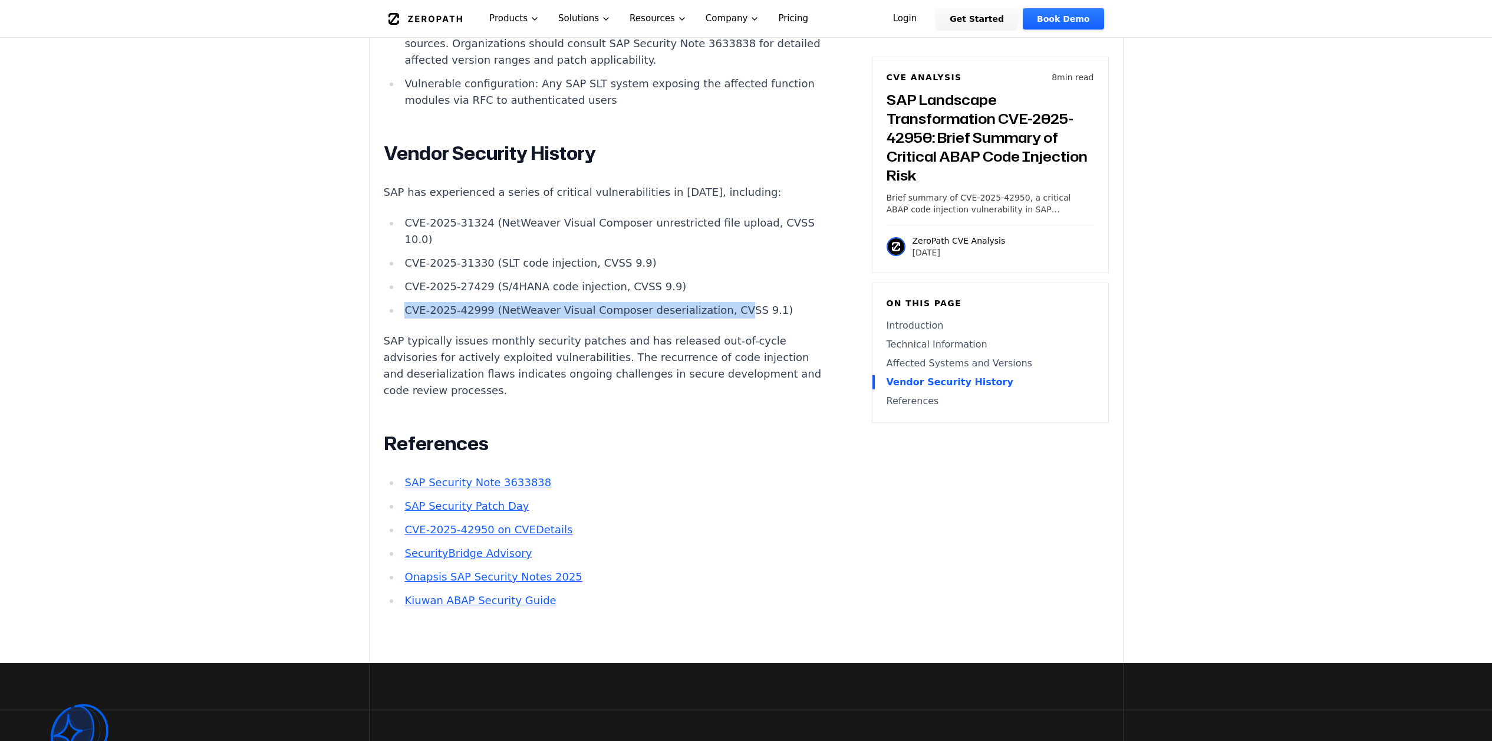
click at [722, 302] on li "CVE-2025-42999 (NetWeaver Visual Composer deserialization, CVSS 9.1)" at bounding box center [611, 310] width 422 height 17
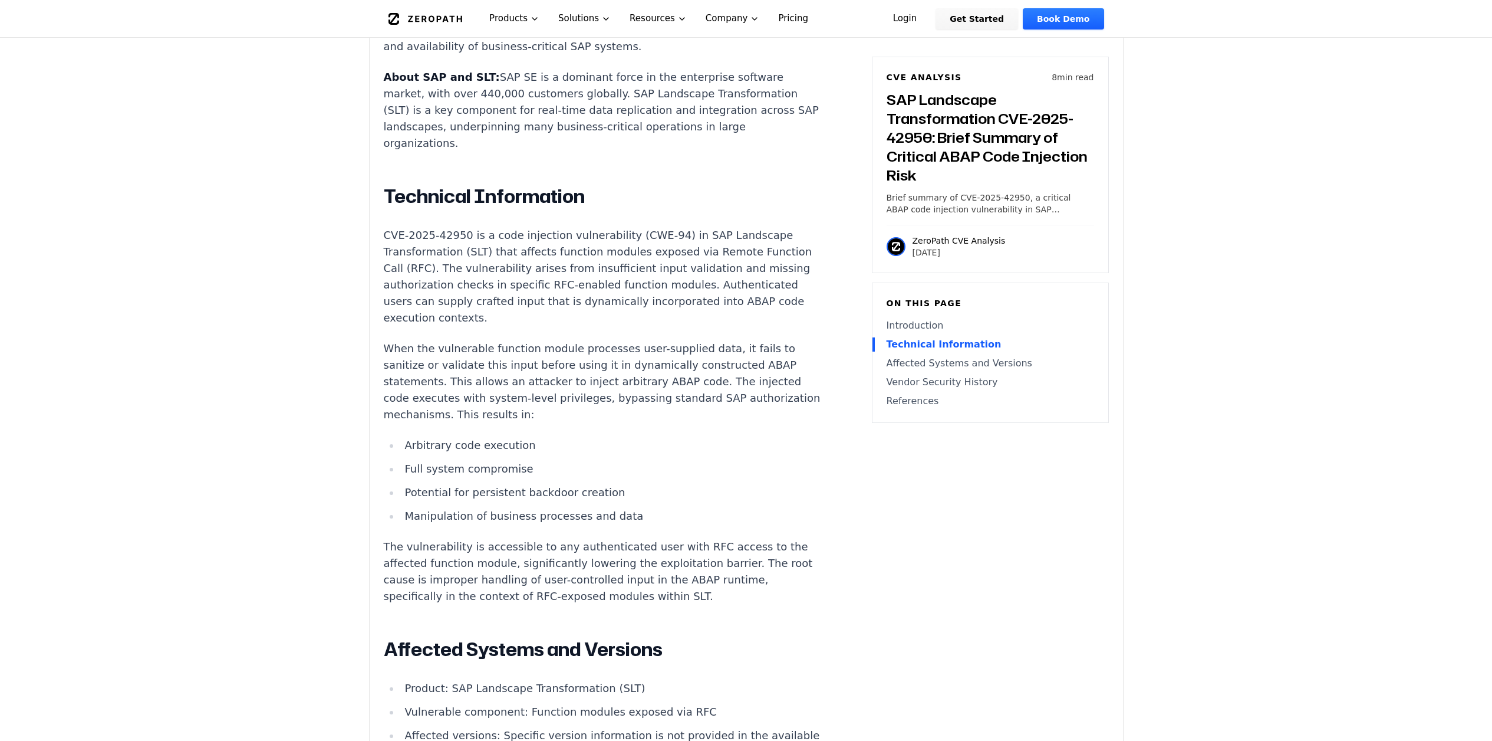
scroll to position [889, 0]
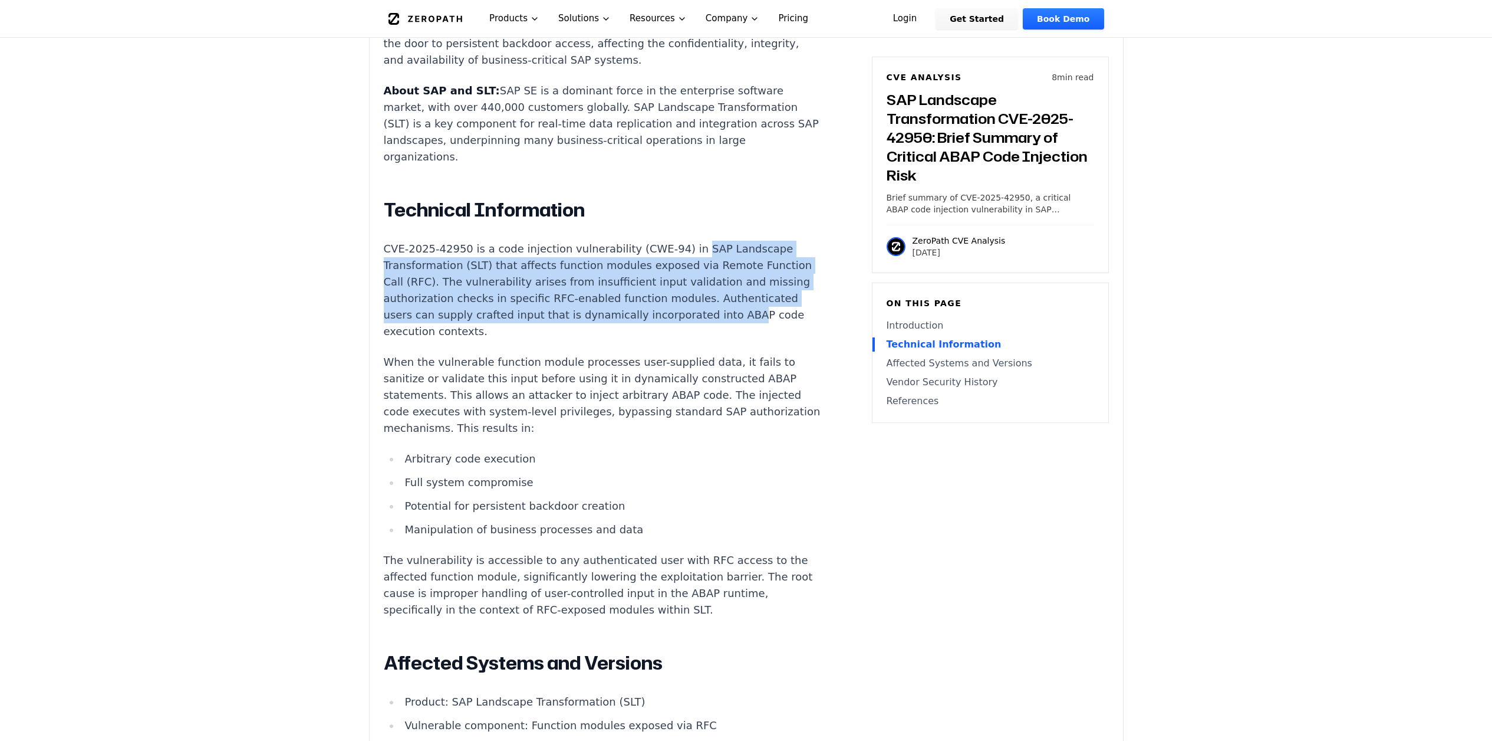
drag, startPoint x: 684, startPoint y: 212, endPoint x: 605, endPoint y: 276, distance: 101.9
click at [605, 276] on p "CVE-2025-42950 is a code injection vulnerability (CWE-94) in SAP Landscape Tran…" at bounding box center [603, 290] width 439 height 99
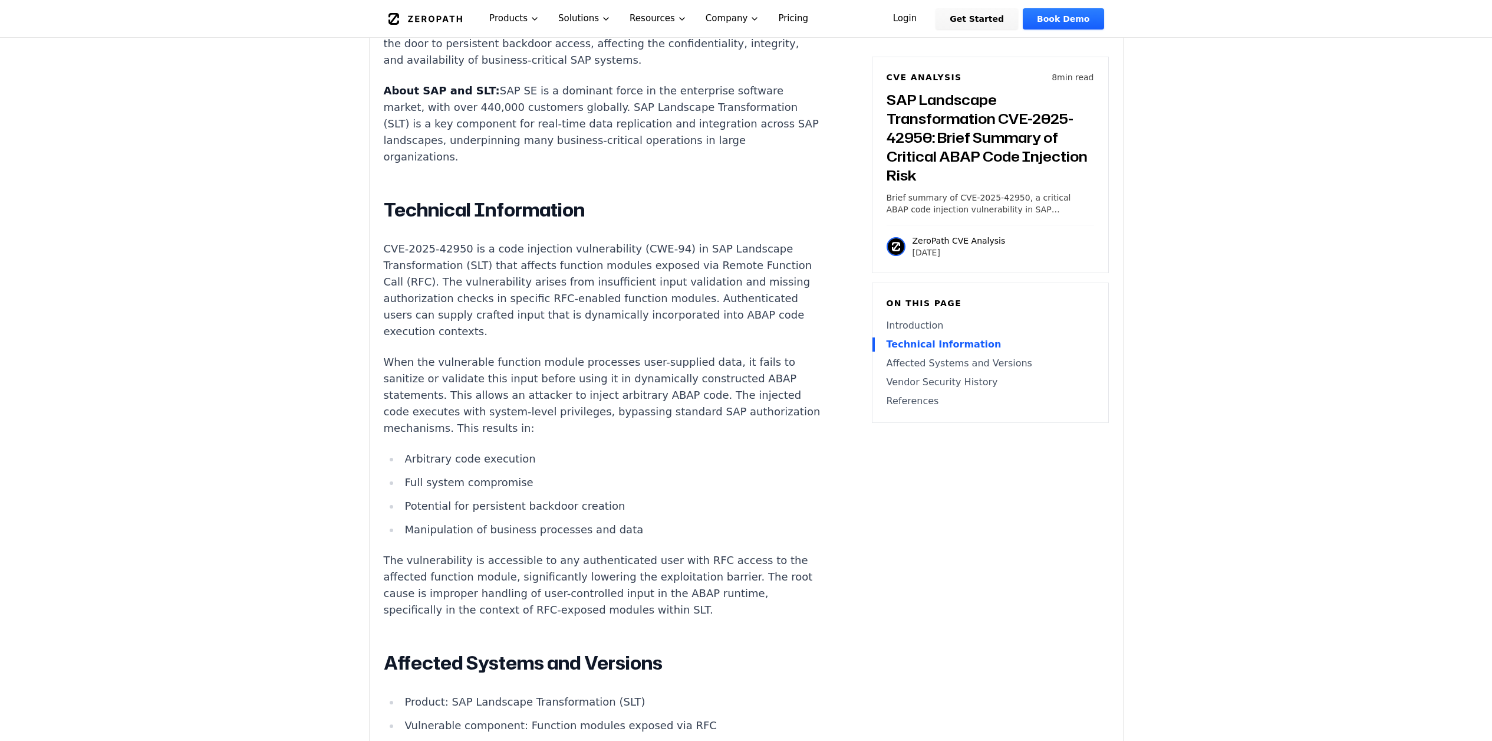
click at [609, 243] on p "CVE-2025-42950 is a code injection vulnerability (CWE-94) in SAP Landscape Tran…" at bounding box center [603, 290] width 439 height 99
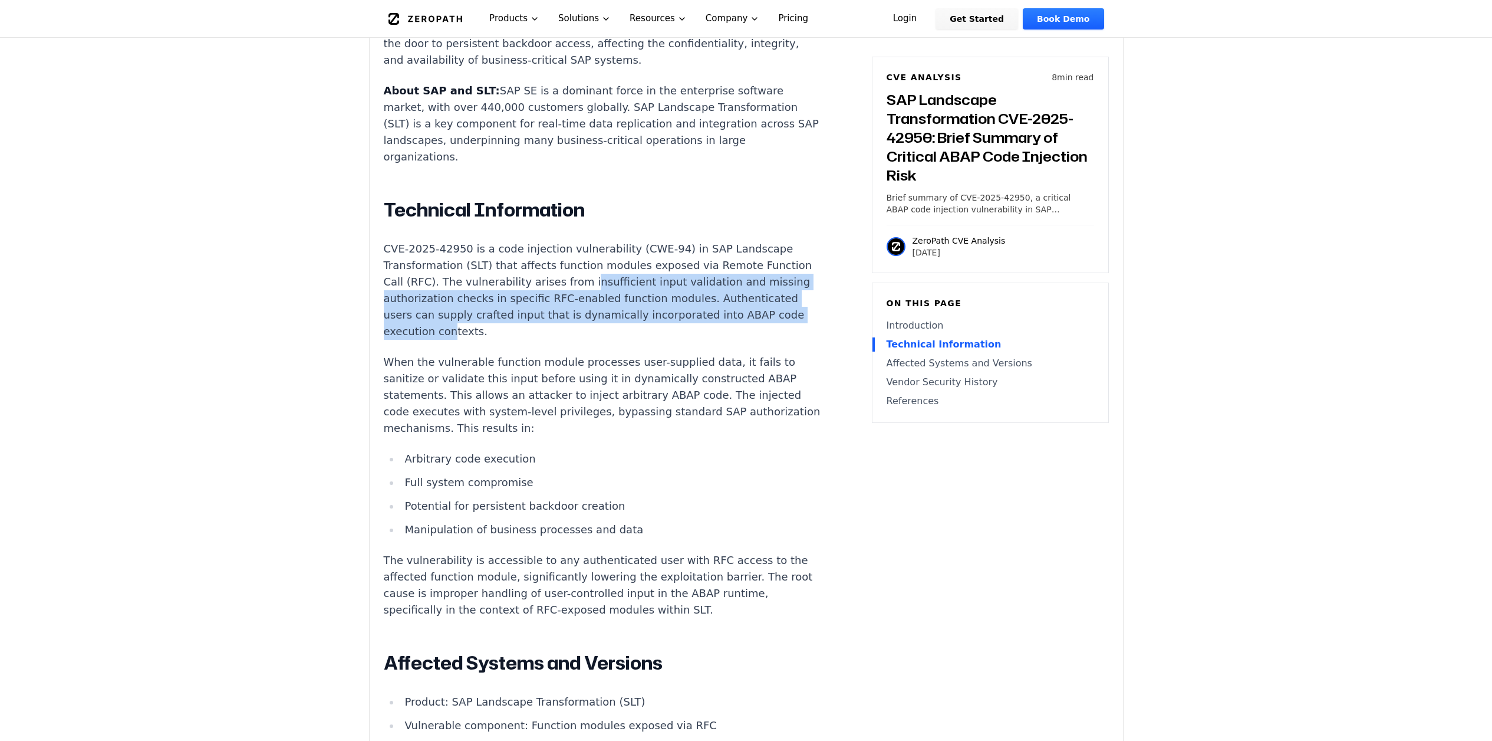
drag, startPoint x: 555, startPoint y: 247, endPoint x: 704, endPoint y: 279, distance: 152.1
click at [704, 279] on p "CVE-2025-42950 is a code injection vulnerability (CWE-94) in SAP Landscape Tran…" at bounding box center [603, 290] width 439 height 99
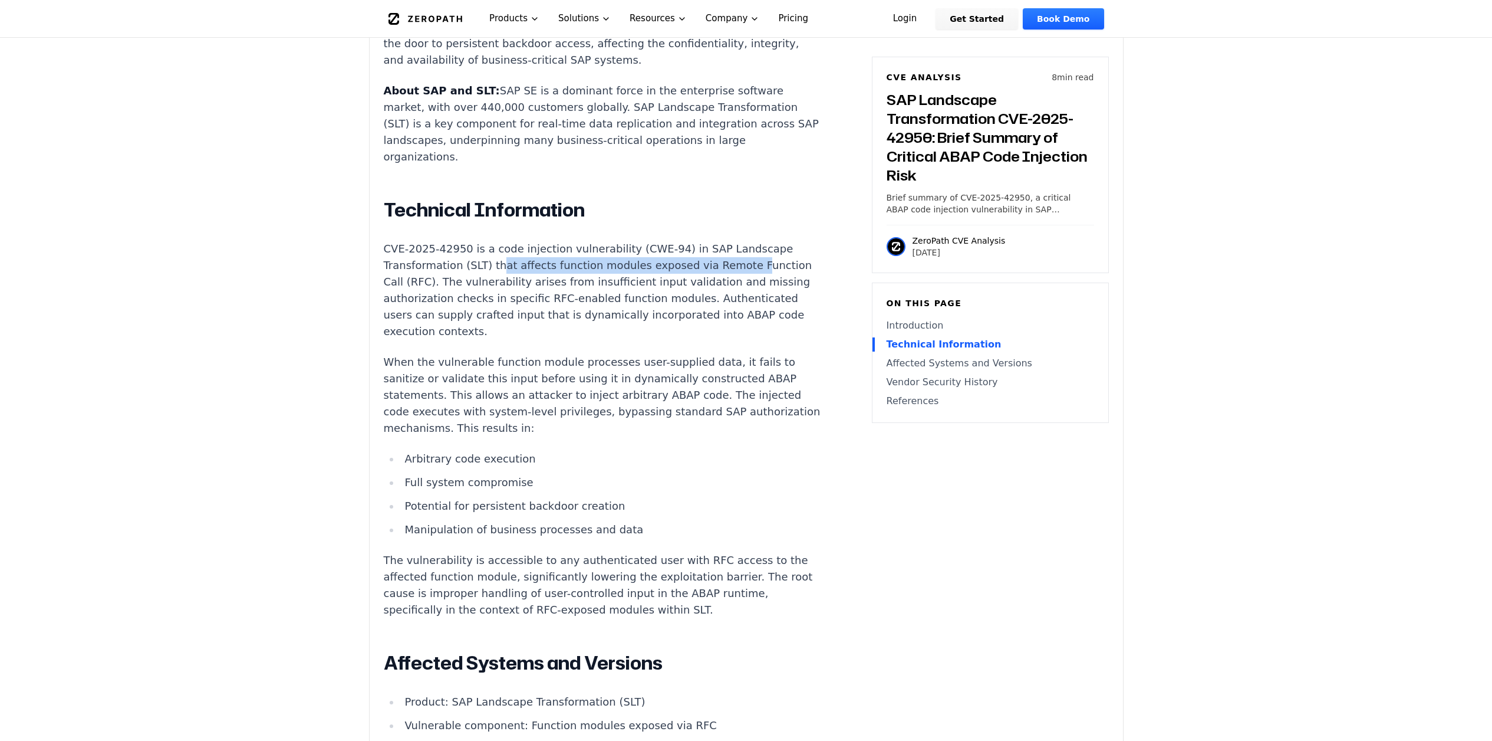
drag, startPoint x: 492, startPoint y: 231, endPoint x: 732, endPoint y: 235, distance: 239.4
click at [732, 241] on p "CVE-2025-42950 is a code injection vulnerability (CWE-94) in SAP Landscape Tran…" at bounding box center [603, 290] width 439 height 99
drag, startPoint x: 542, startPoint y: 229, endPoint x: 782, endPoint y: 235, distance: 240.1
click at [782, 241] on p "CVE-2025-42950 is a code injection vulnerability (CWE-94) in SAP Landscape Tran…" at bounding box center [603, 290] width 439 height 99
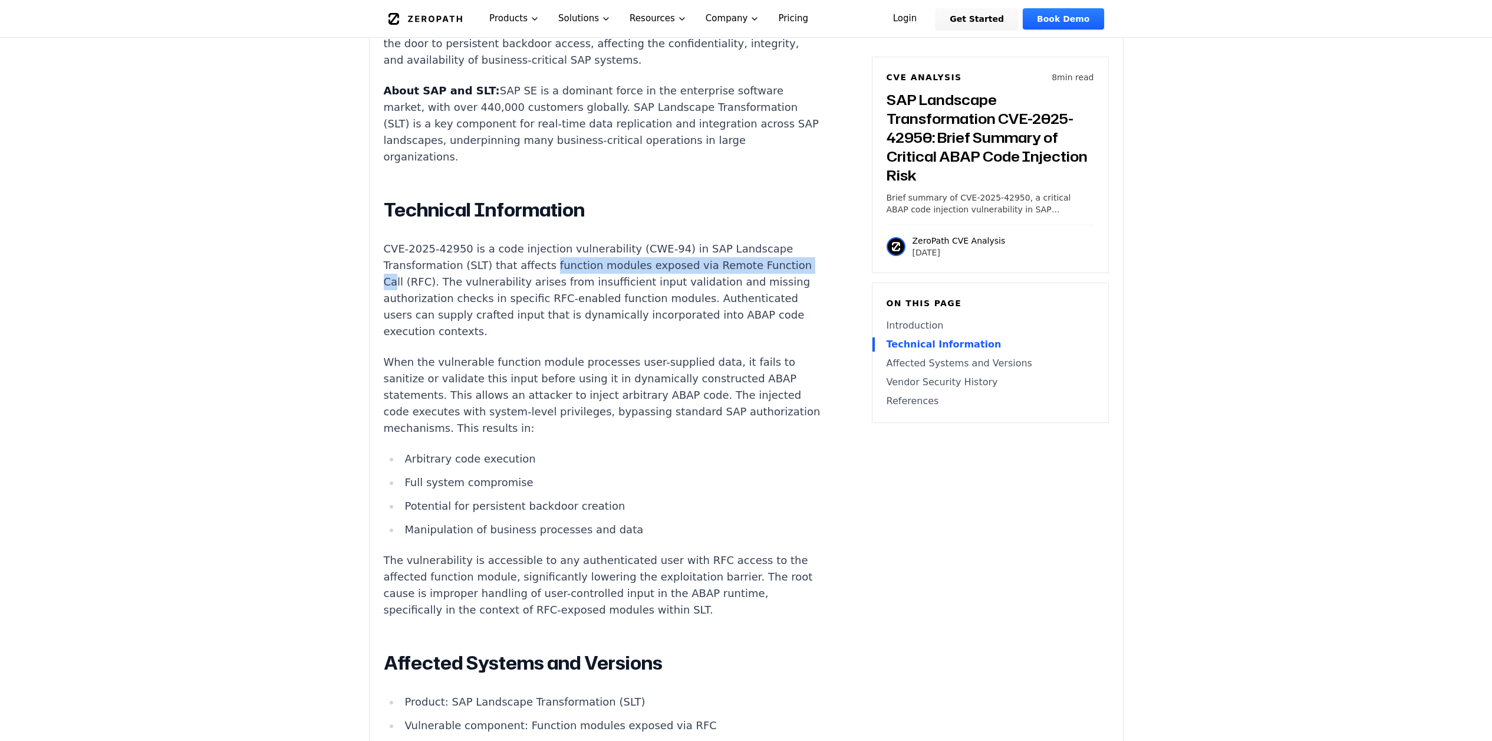
click at [782, 241] on p "CVE-2025-42950 is a code injection vulnerability (CWE-94) in SAP Landscape Tran…" at bounding box center [603, 290] width 439 height 99
click at [552, 354] on p "When the vulnerable function module processes user-supplied data, it fails to s…" at bounding box center [603, 395] width 439 height 83
